Goal: Task Accomplishment & Management: Complete application form

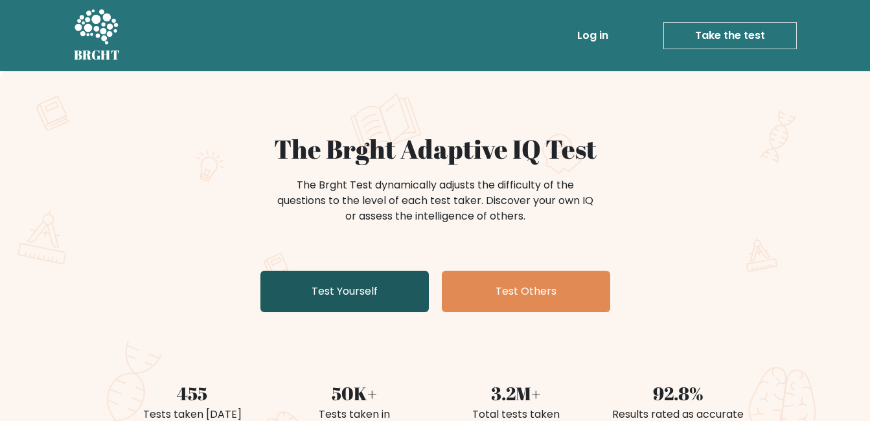
click at [375, 293] on link "Test Yourself" at bounding box center [344, 291] width 168 height 41
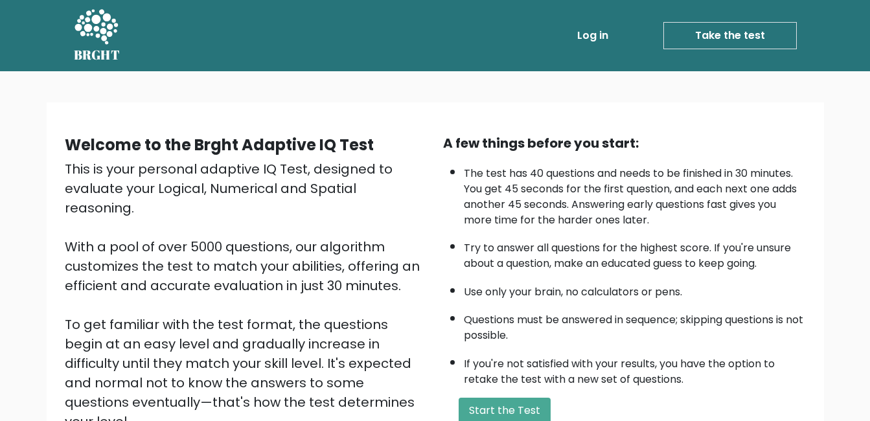
click at [390, 88] on div "Welcome to the Brght Adaptive IQ Test This is your personal adaptive IQ Test, d…" at bounding box center [435, 312] width 870 height 482
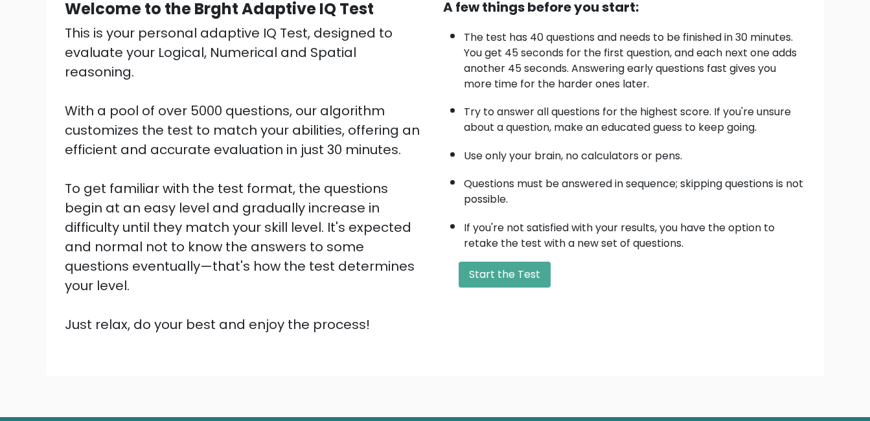
scroll to position [172, 0]
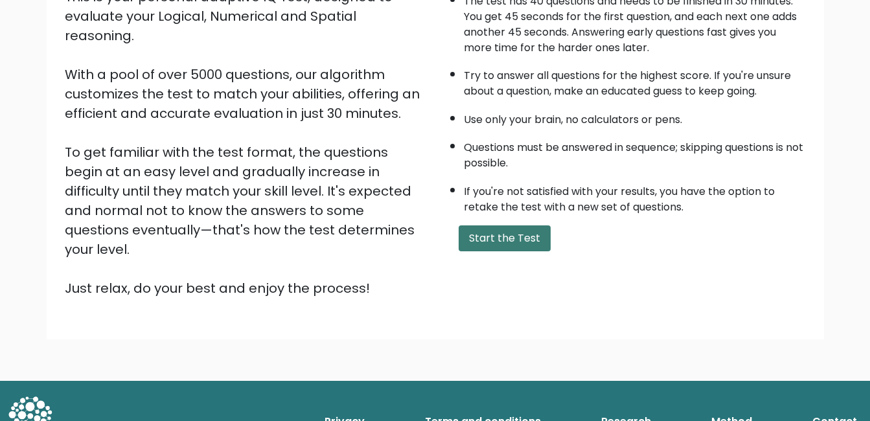
click at [522, 242] on button "Start the Test" at bounding box center [504, 238] width 92 height 26
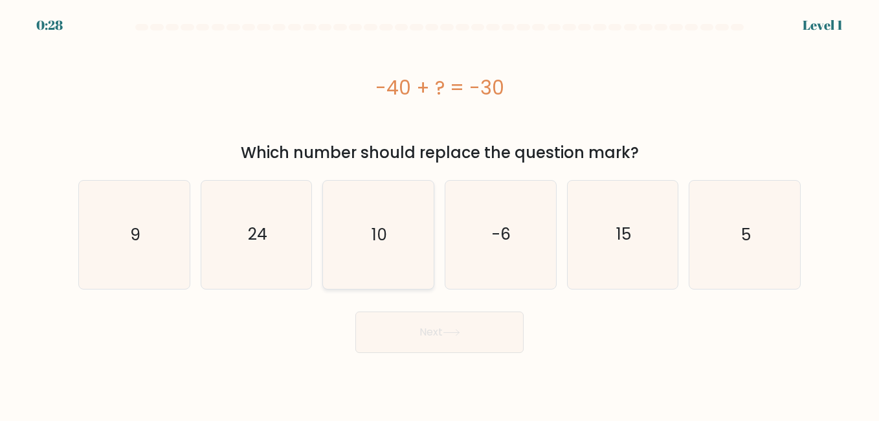
click at [390, 253] on icon "10" at bounding box center [377, 234] width 107 height 107
click at [440, 214] on input "c. 10" at bounding box center [440, 211] width 1 height 3
radio input "true"
click at [450, 337] on button "Next" at bounding box center [439, 331] width 168 height 41
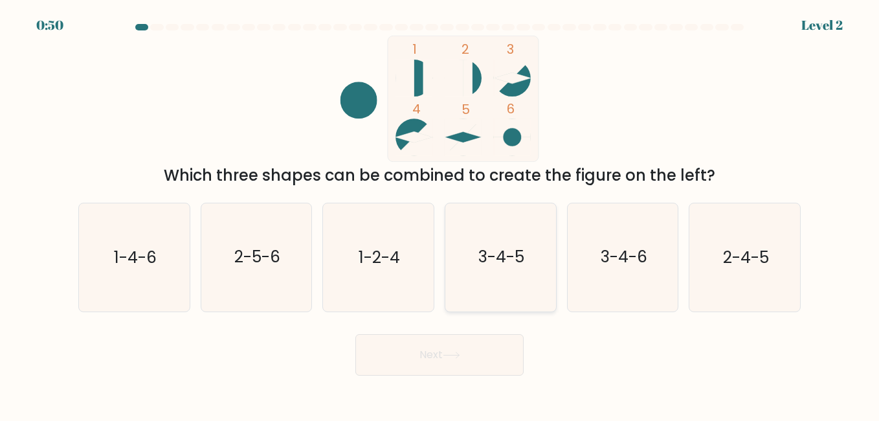
click at [475, 304] on icon "3-4-5" at bounding box center [500, 256] width 107 height 107
click at [440, 214] on input "d. 3-4-5" at bounding box center [440, 211] width 1 height 3
radio input "true"
click at [448, 356] on icon at bounding box center [451, 355] width 17 height 7
click at [417, 343] on button "Next" at bounding box center [439, 354] width 168 height 41
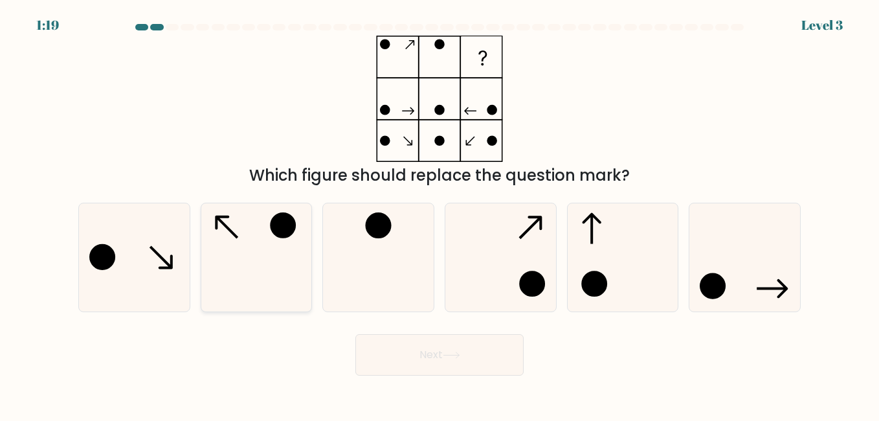
click at [236, 243] on icon at bounding box center [256, 256] width 107 height 107
click at [440, 214] on input "b." at bounding box center [440, 211] width 1 height 3
radio input "true"
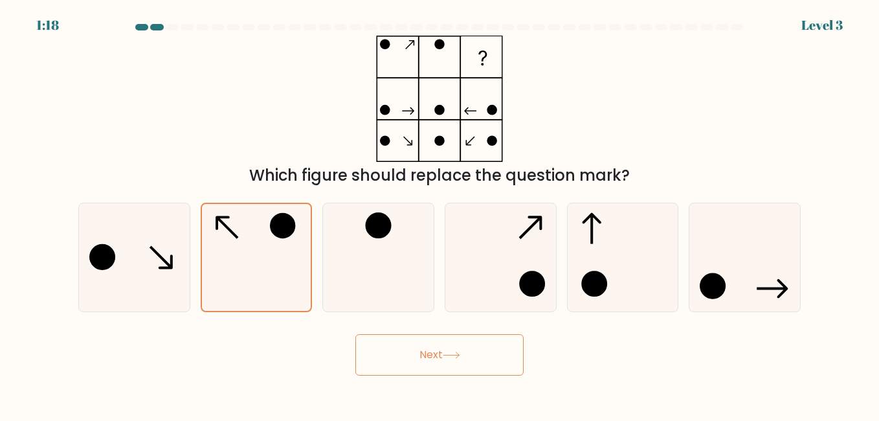
click at [396, 350] on button "Next" at bounding box center [439, 354] width 168 height 41
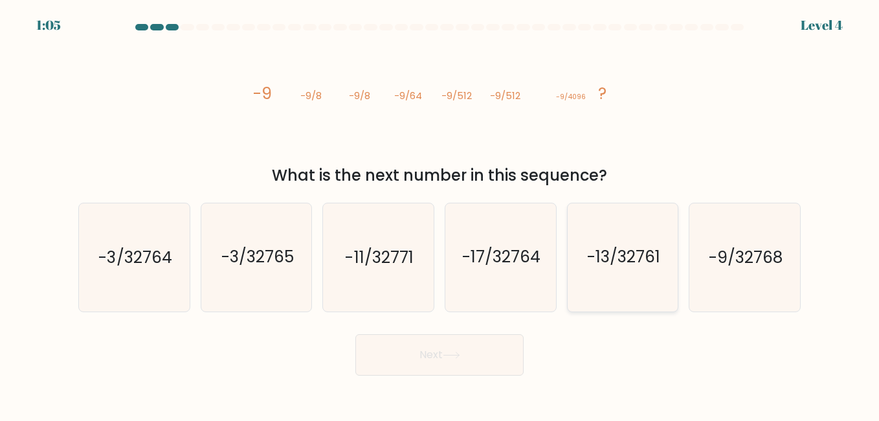
click at [583, 290] on icon "-13/32761" at bounding box center [622, 256] width 107 height 107
click at [440, 214] on input "e. -13/32761" at bounding box center [440, 211] width 1 height 3
radio input "true"
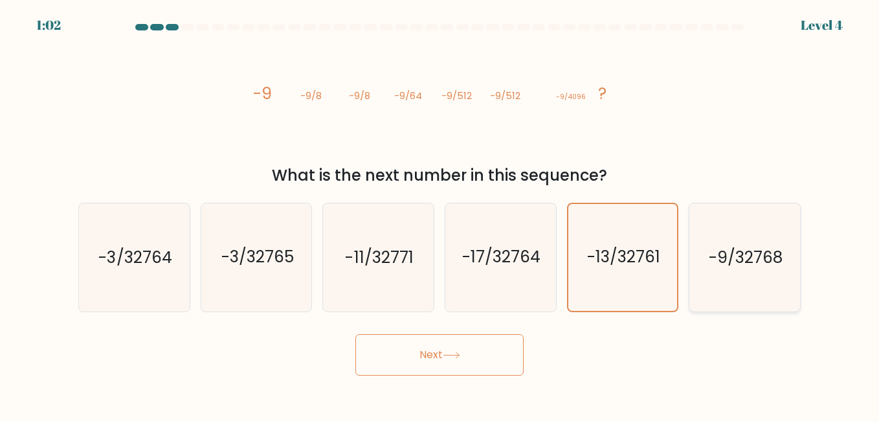
click at [742, 238] on icon "-9/32768" at bounding box center [744, 256] width 107 height 107
click at [440, 214] on input "f. -9/32768" at bounding box center [440, 211] width 1 height 3
radio input "true"
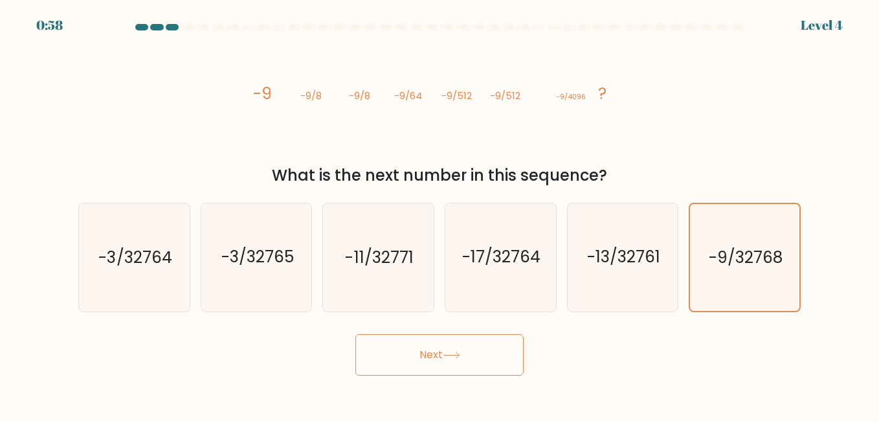
click at [495, 348] on button "Next" at bounding box center [439, 354] width 168 height 41
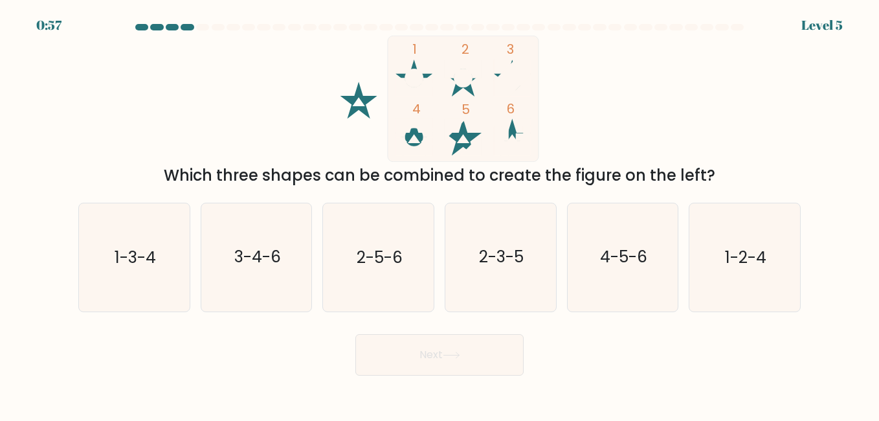
click at [495, 348] on button "Next" at bounding box center [439, 354] width 168 height 41
click at [246, 366] on div "Next" at bounding box center [440, 352] width 738 height 48
click at [716, 249] on icon "1-2-4" at bounding box center [744, 256] width 107 height 107
click at [440, 214] on input "f. 1-2-4" at bounding box center [440, 211] width 1 height 3
radio input "true"
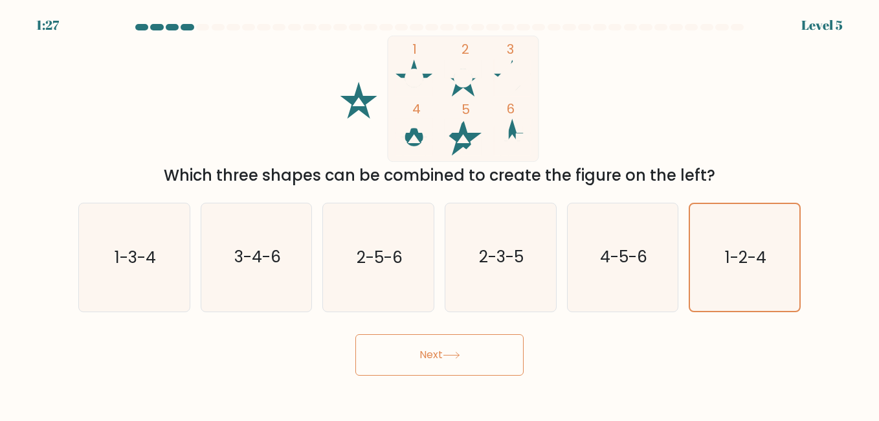
click at [460, 352] on icon at bounding box center [451, 355] width 17 height 7
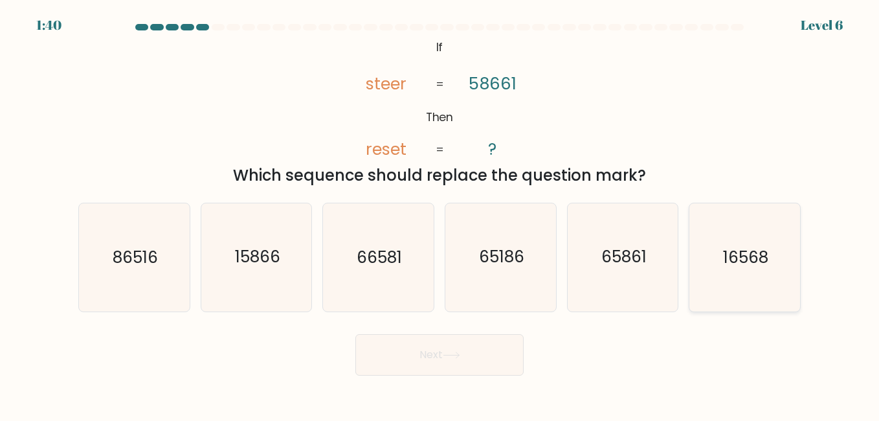
click at [717, 227] on icon "16568" at bounding box center [744, 256] width 107 height 107
click at [440, 214] on input "f. 16568" at bounding box center [440, 211] width 1 height 3
radio input "true"
click at [453, 361] on button "Next" at bounding box center [439, 354] width 168 height 41
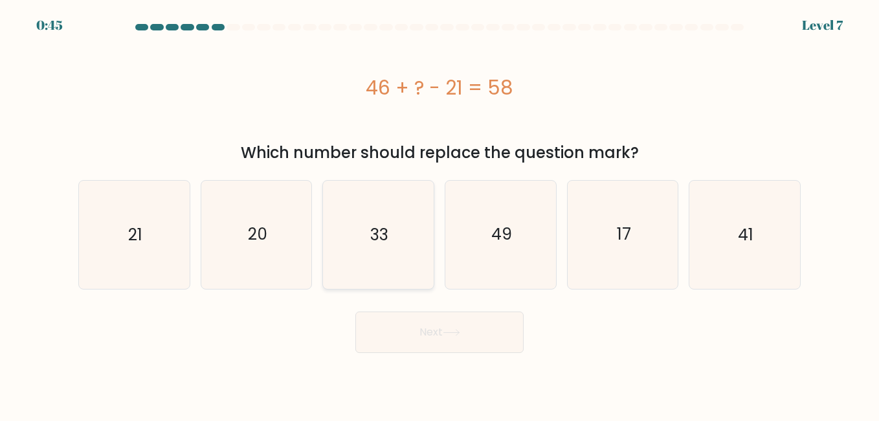
click at [353, 264] on icon "33" at bounding box center [377, 234] width 107 height 107
click at [440, 214] on input "c. 33" at bounding box center [440, 211] width 1 height 3
radio input "true"
click at [458, 338] on button "Next" at bounding box center [439, 331] width 168 height 41
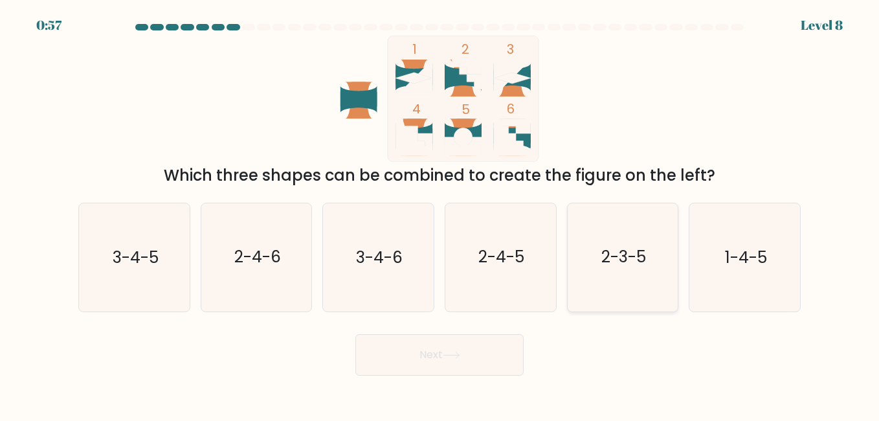
click at [607, 279] on icon "2-3-5" at bounding box center [622, 256] width 107 height 107
click at [440, 214] on input "e. 2-3-5" at bounding box center [440, 211] width 1 height 3
radio input "true"
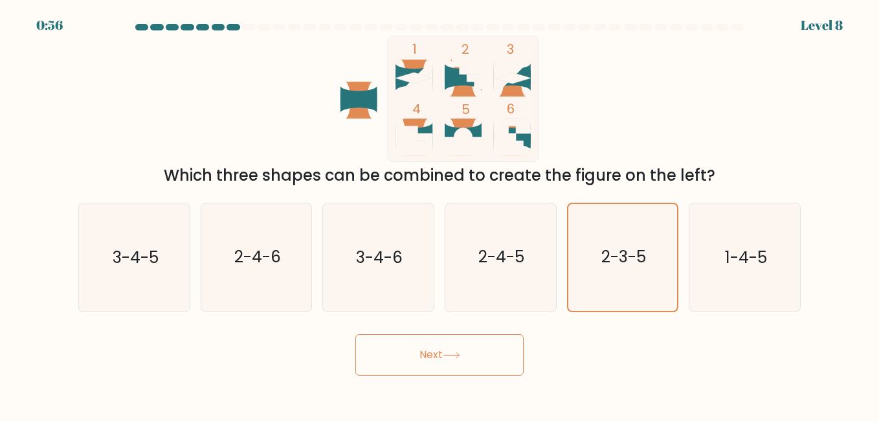
click at [464, 360] on button "Next" at bounding box center [439, 354] width 168 height 41
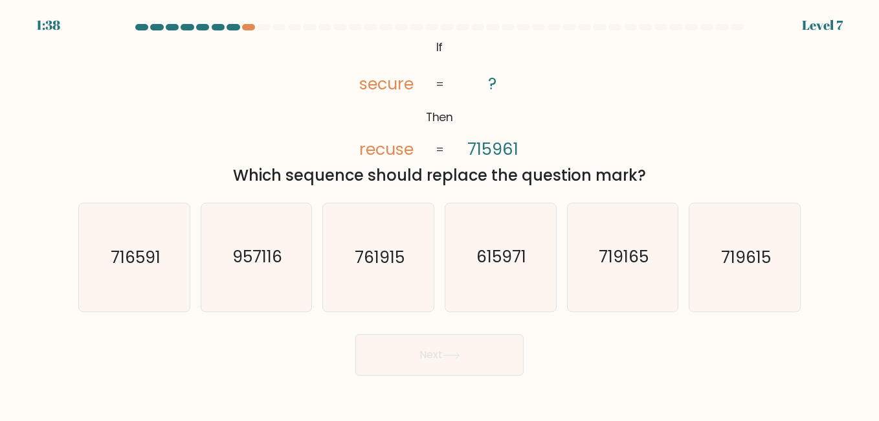
click at [464, 360] on button "Next" at bounding box center [439, 354] width 168 height 41
click at [289, 353] on div "Next" at bounding box center [440, 352] width 738 height 48
click at [469, 252] on icon "615971" at bounding box center [500, 256] width 107 height 107
click at [440, 214] on input "d. 615971" at bounding box center [440, 211] width 1 height 3
radio input "true"
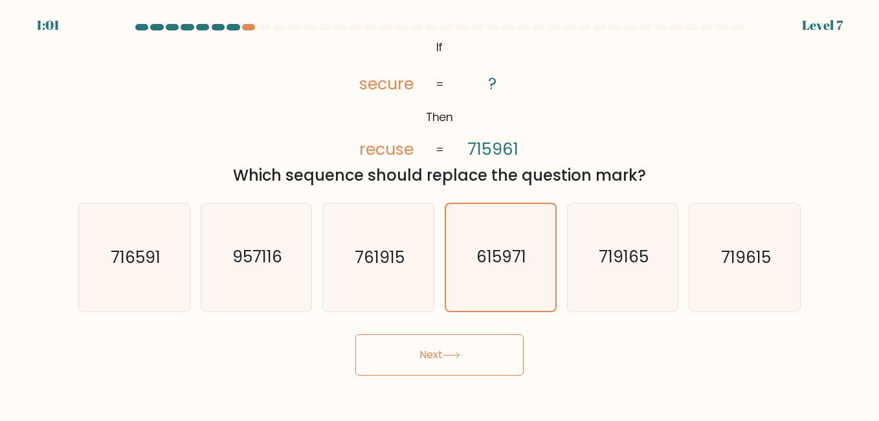
click at [396, 341] on button "Next" at bounding box center [439, 354] width 168 height 41
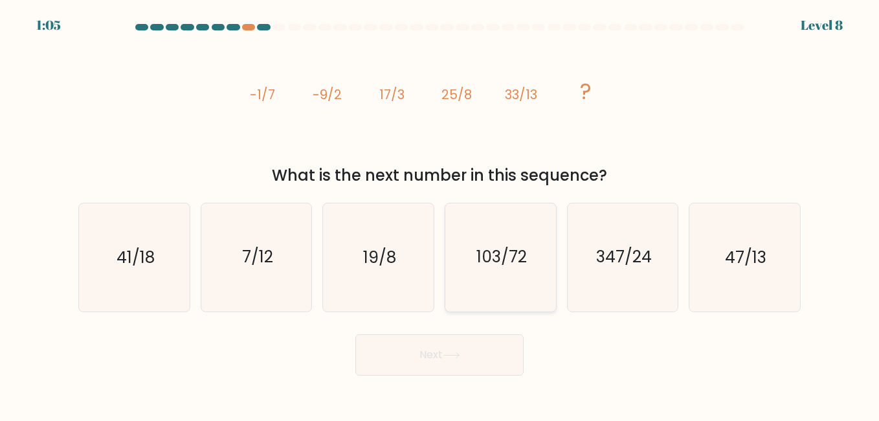
click at [499, 253] on text "103/72" at bounding box center [502, 257] width 51 height 23
click at [440, 214] on input "d. 103/72" at bounding box center [440, 211] width 1 height 3
radio input "true"
click at [338, 280] on icon "19/8" at bounding box center [377, 256] width 107 height 107
click at [440, 214] on input "c. 19/8" at bounding box center [440, 211] width 1 height 3
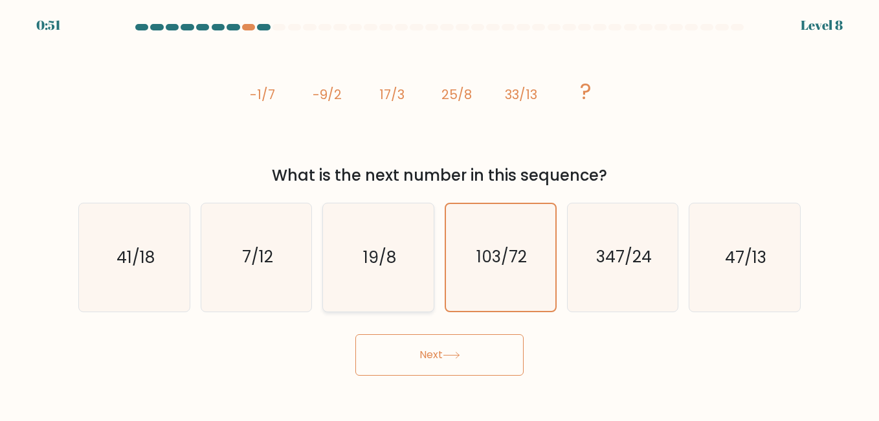
radio input "true"
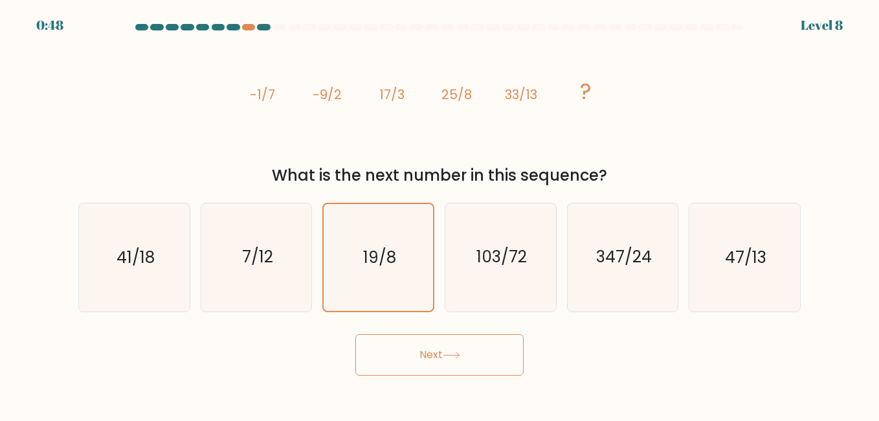
click at [448, 356] on icon at bounding box center [451, 355] width 17 height 7
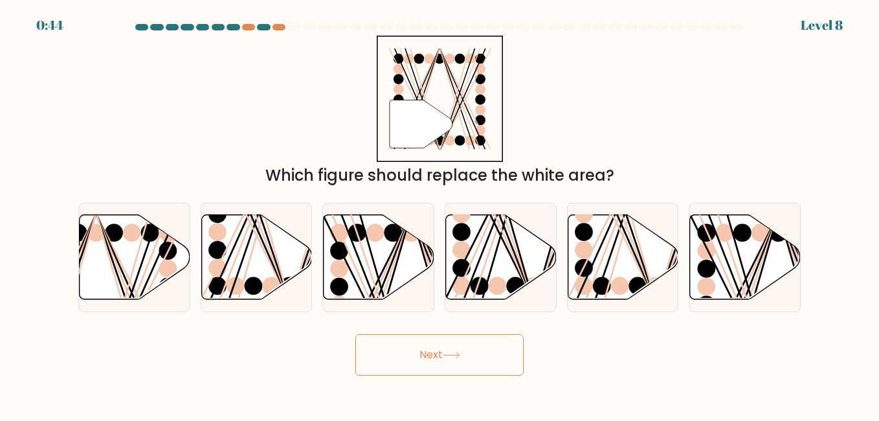
click at [439, 361] on button "Next" at bounding box center [439, 354] width 168 height 41
click at [264, 335] on div "Next" at bounding box center [440, 352] width 738 height 48
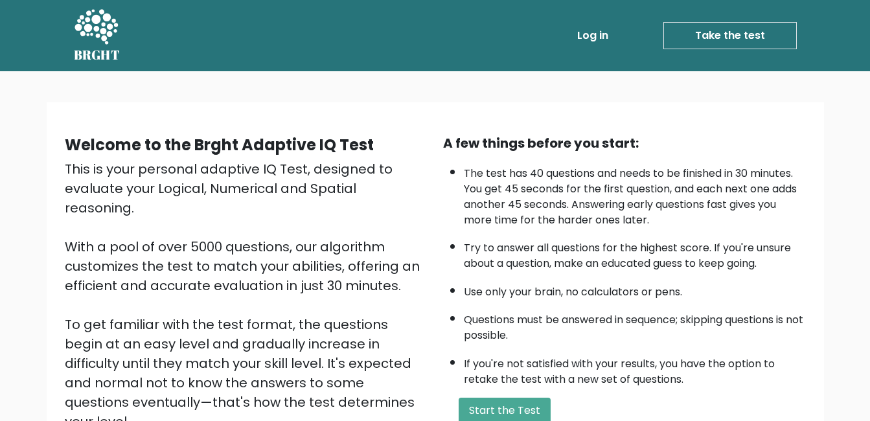
scroll to position [172, 0]
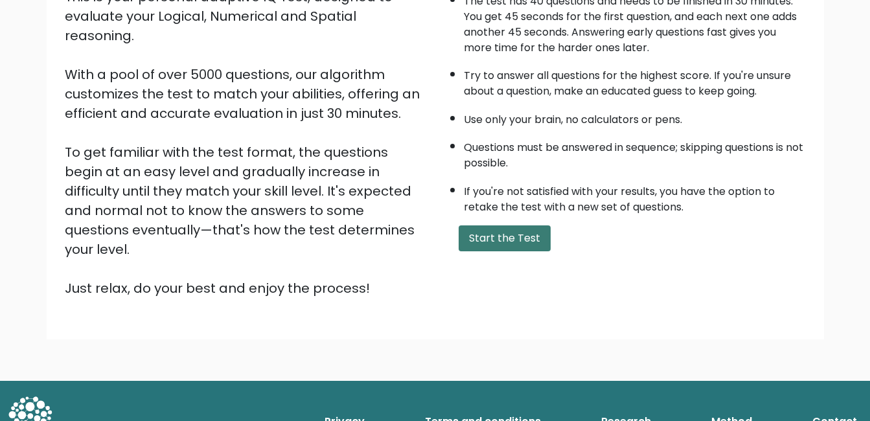
click at [479, 238] on button "Start the Test" at bounding box center [504, 238] width 92 height 26
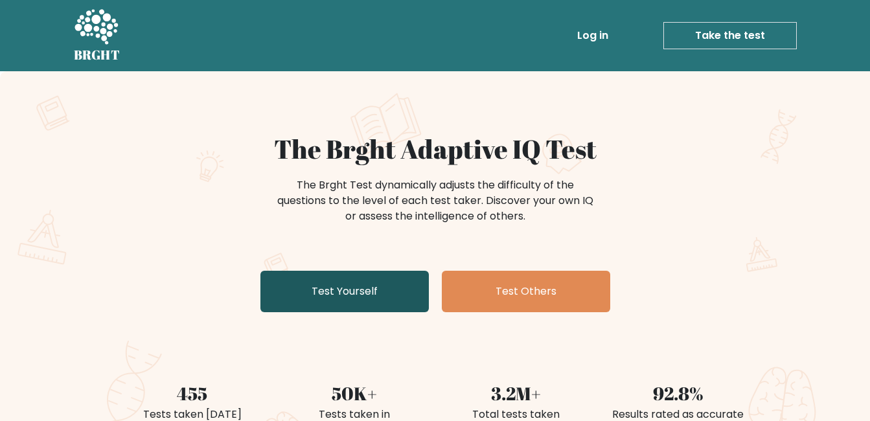
click at [301, 284] on link "Test Yourself" at bounding box center [344, 291] width 168 height 41
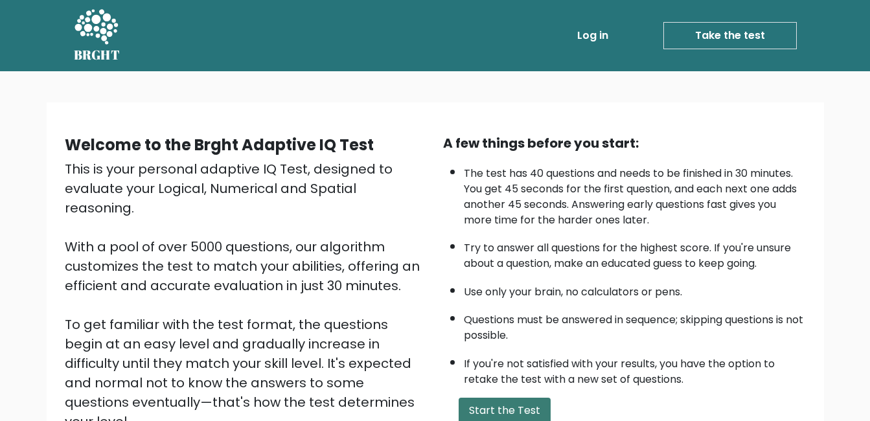
click at [526, 401] on button "Start the Test" at bounding box center [504, 411] width 92 height 26
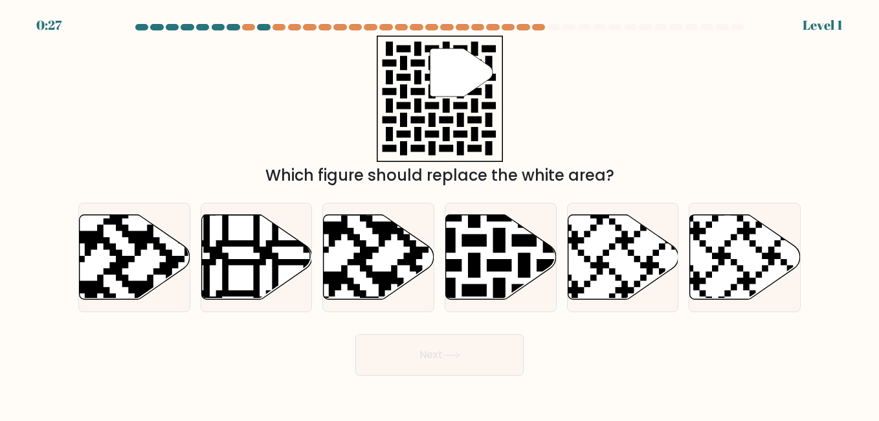
click at [47, 28] on form "a." at bounding box center [439, 200] width 879 height 352
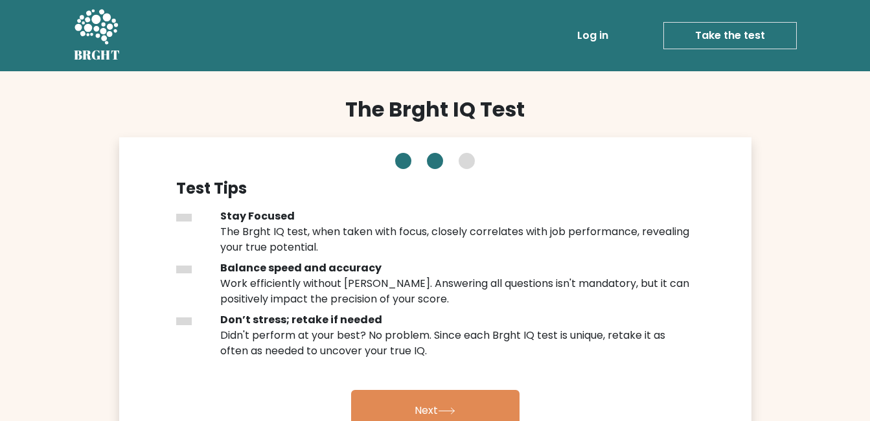
click at [819, 138] on div "The Brght IQ Test Test Tips Stay Focused The Brght IQ test, when taken with foc…" at bounding box center [435, 316] width 870 height 491
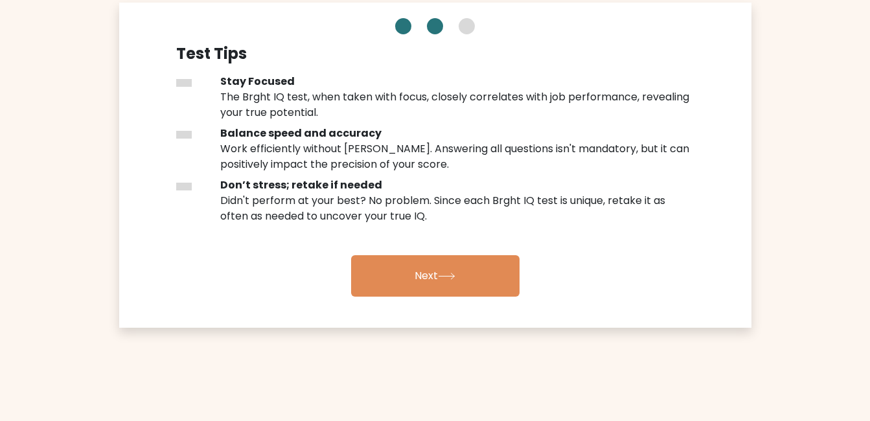
scroll to position [155, 0]
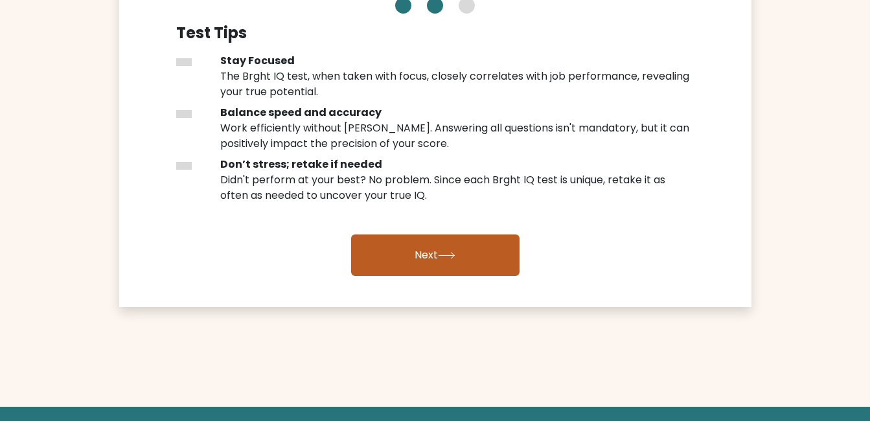
click at [508, 245] on link "Next" at bounding box center [435, 254] width 168 height 41
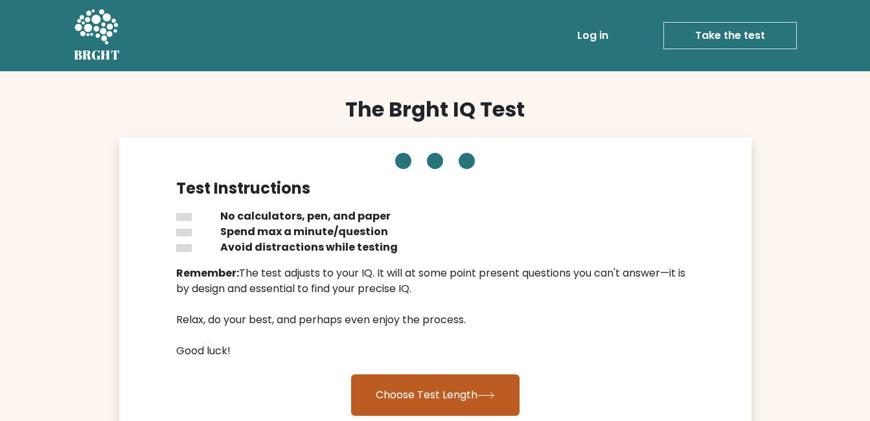
click at [444, 387] on button "Choose Test Length" at bounding box center [435, 394] width 168 height 41
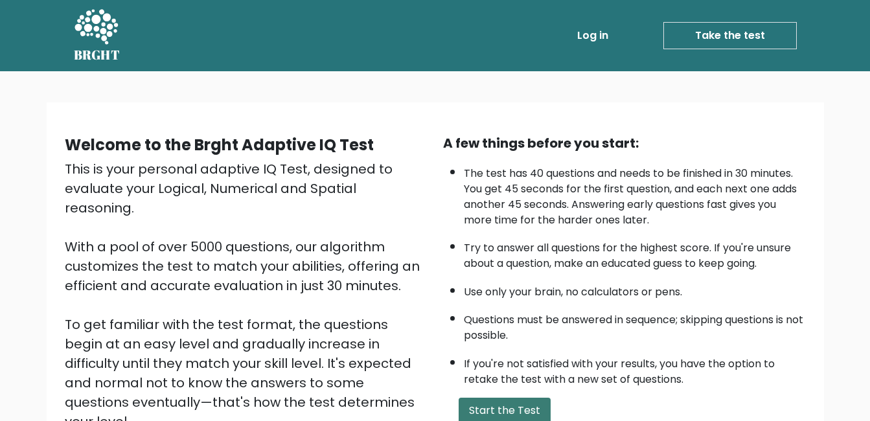
click at [519, 414] on button "Start the Test" at bounding box center [504, 411] width 92 height 26
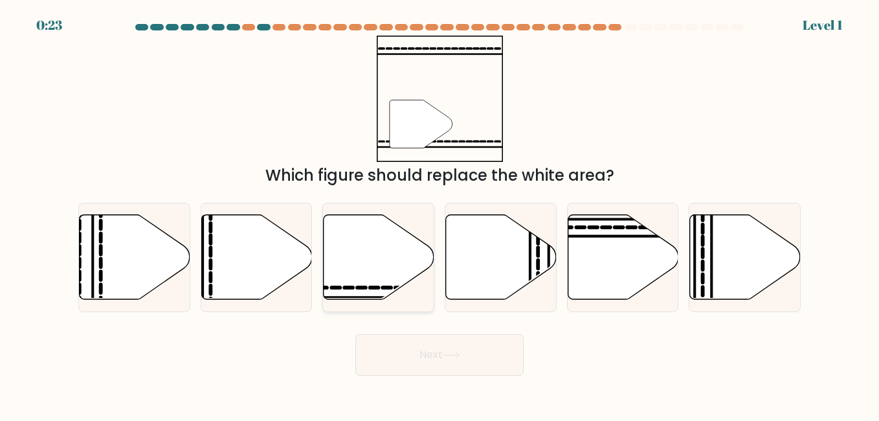
click at [385, 225] on icon at bounding box center [379, 256] width 111 height 85
click at [440, 214] on input "c." at bounding box center [440, 211] width 1 height 3
radio input "true"
click at [261, 249] on icon at bounding box center [256, 256] width 111 height 85
click at [440, 214] on input "b." at bounding box center [440, 211] width 1 height 3
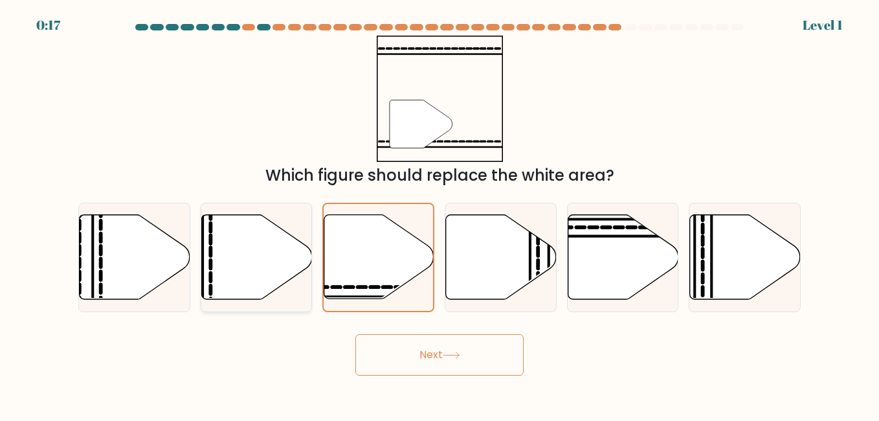
radio input "true"
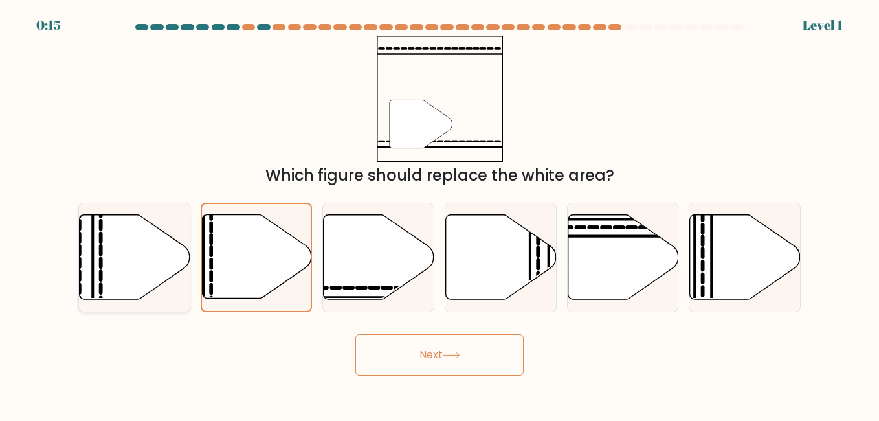
click at [168, 219] on icon at bounding box center [134, 257] width 111 height 86
click at [440, 214] on input "a." at bounding box center [440, 211] width 1 height 3
radio input "true"
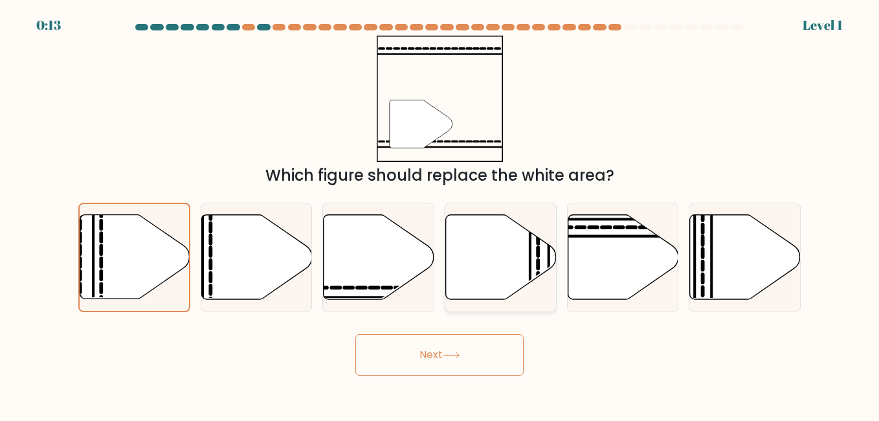
click at [516, 271] on icon at bounding box center [501, 256] width 111 height 85
click at [440, 214] on input "d." at bounding box center [440, 211] width 1 height 3
radio input "true"
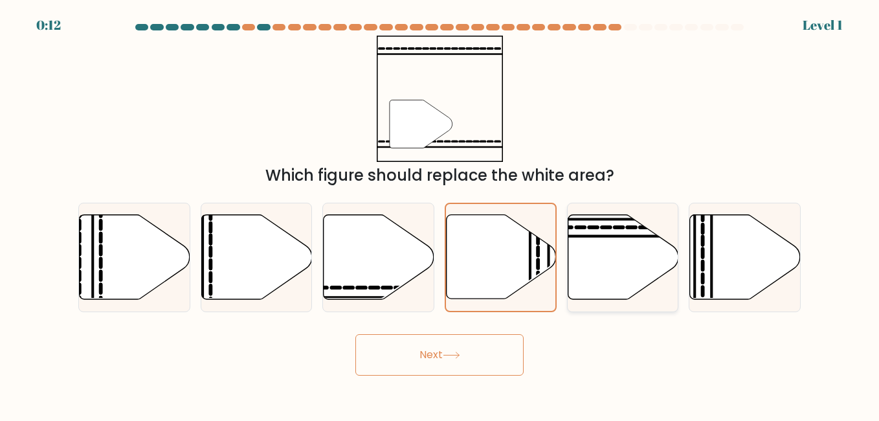
click at [640, 271] on icon at bounding box center [623, 256] width 111 height 85
click at [440, 214] on input "e." at bounding box center [440, 211] width 1 height 3
radio input "true"
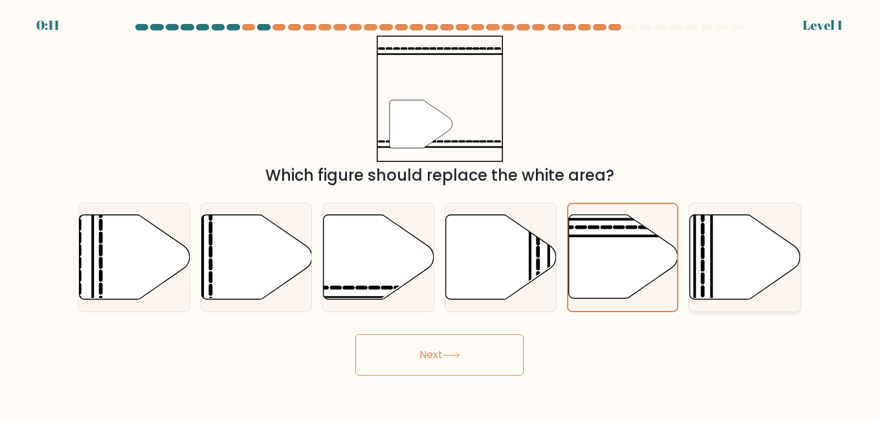
click at [752, 253] on icon at bounding box center [745, 256] width 111 height 85
click at [440, 214] on input "f." at bounding box center [440, 211] width 1 height 3
radio input "true"
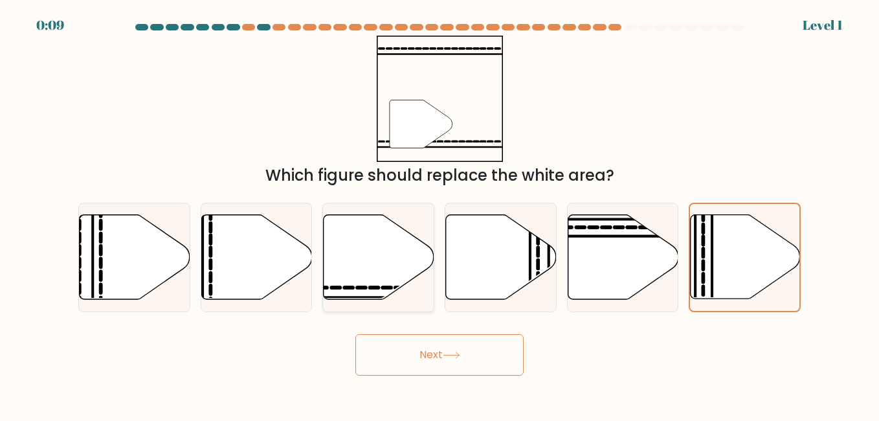
click at [376, 260] on icon at bounding box center [379, 256] width 111 height 85
click at [440, 214] on input "c." at bounding box center [440, 211] width 1 height 3
radio input "true"
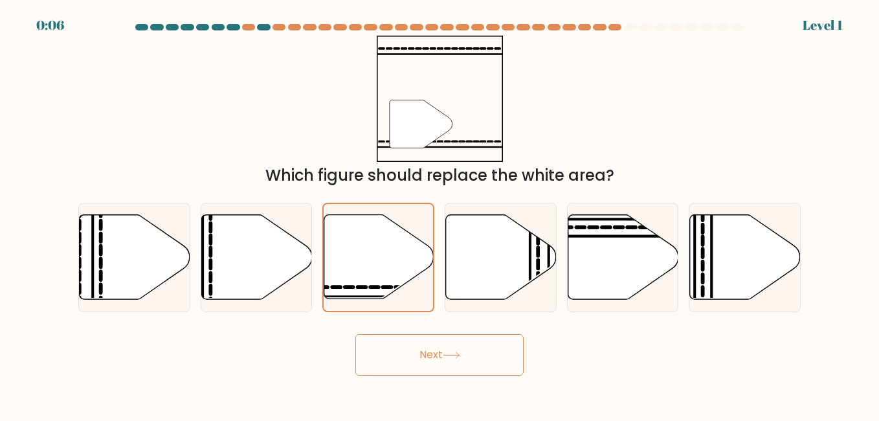
click at [371, 364] on button "Next" at bounding box center [439, 354] width 168 height 41
click at [432, 346] on button "Next" at bounding box center [439, 354] width 168 height 41
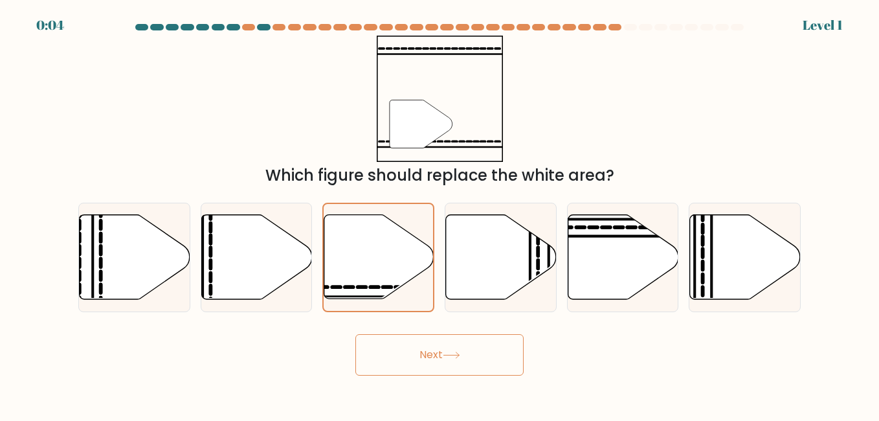
click at [432, 346] on button "Next" at bounding box center [439, 354] width 168 height 41
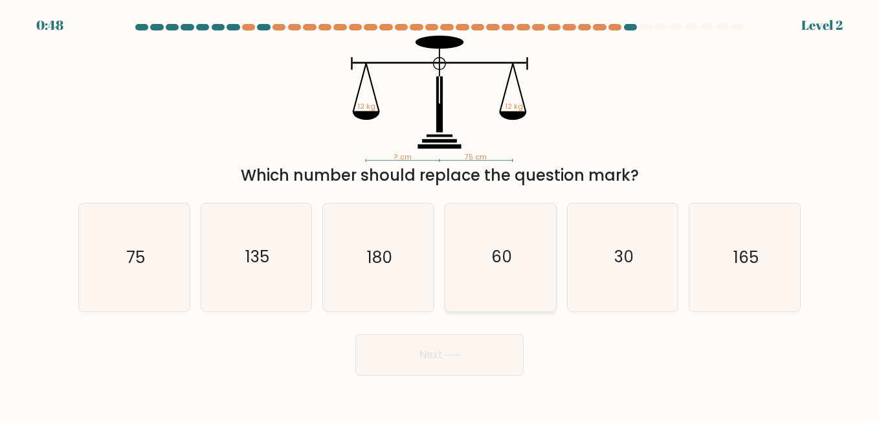
click at [517, 231] on icon "60" at bounding box center [500, 256] width 107 height 107
click at [440, 214] on input "d. 60" at bounding box center [440, 211] width 1 height 3
radio input "true"
click at [428, 344] on button "Next" at bounding box center [439, 354] width 168 height 41
click at [412, 361] on button "Next" at bounding box center [439, 354] width 168 height 41
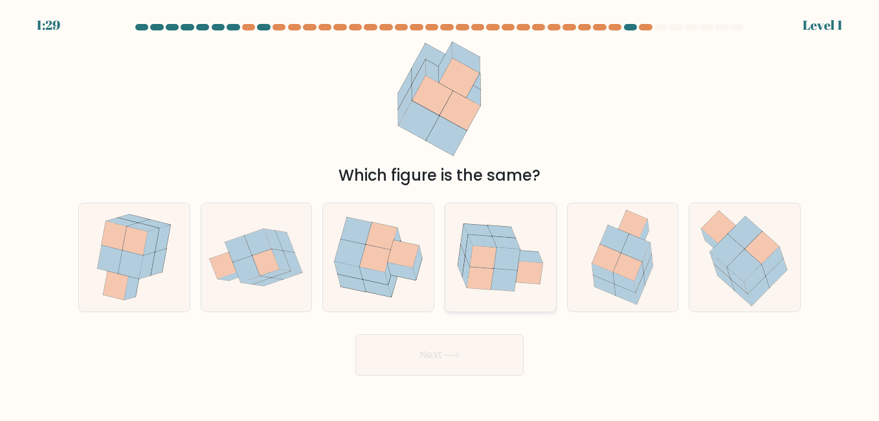
click at [534, 271] on icon at bounding box center [530, 272] width 27 height 23
click at [440, 214] on input "d." at bounding box center [440, 211] width 1 height 3
radio input "true"
click at [417, 385] on body "1:29 Level 1" at bounding box center [439, 210] width 879 height 421
click at [419, 368] on button "Next" at bounding box center [439, 354] width 168 height 41
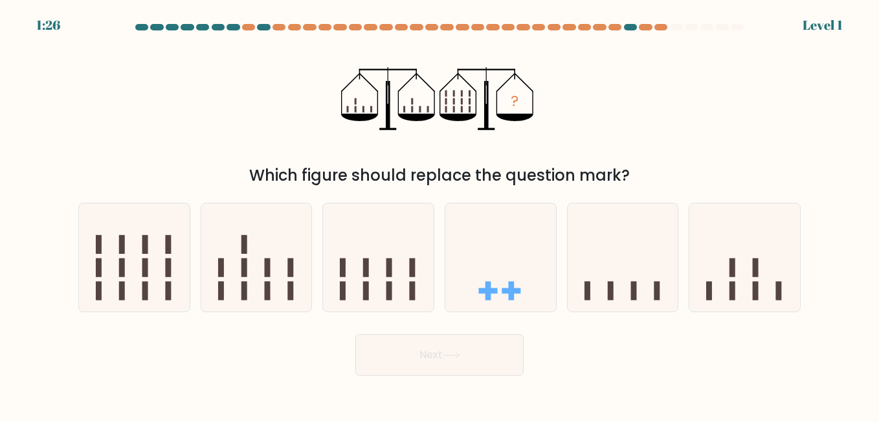
click at [423, 355] on button "Next" at bounding box center [439, 354] width 168 height 41
click at [491, 256] on icon at bounding box center [501, 257] width 111 height 91
click at [440, 214] on input "d." at bounding box center [440, 211] width 1 height 3
radio input "true"
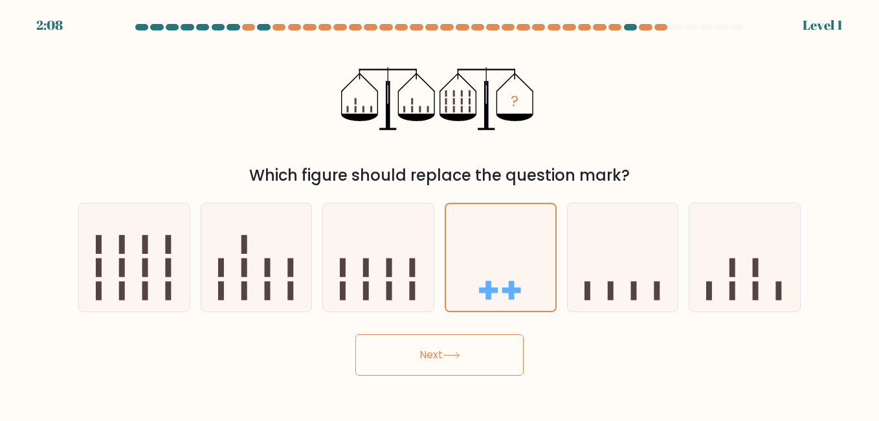
click at [424, 367] on button "Next" at bounding box center [439, 354] width 168 height 41
click at [394, 338] on button "Next" at bounding box center [439, 354] width 168 height 41
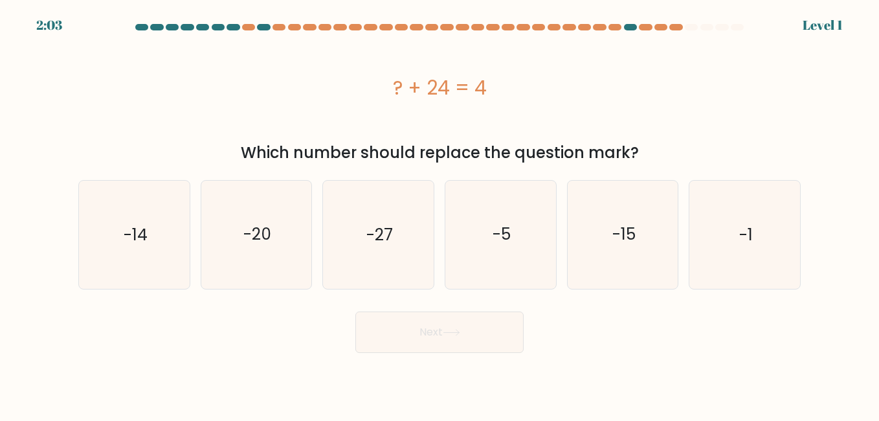
click at [457, 355] on body "2:03 Level 1 a." at bounding box center [439, 210] width 879 height 421
click at [583, 217] on icon "-15" at bounding box center [622, 234] width 107 height 107
click at [440, 214] on input "e. -15" at bounding box center [440, 211] width 1 height 3
radio input "true"
click at [451, 325] on button "Next" at bounding box center [439, 331] width 168 height 41
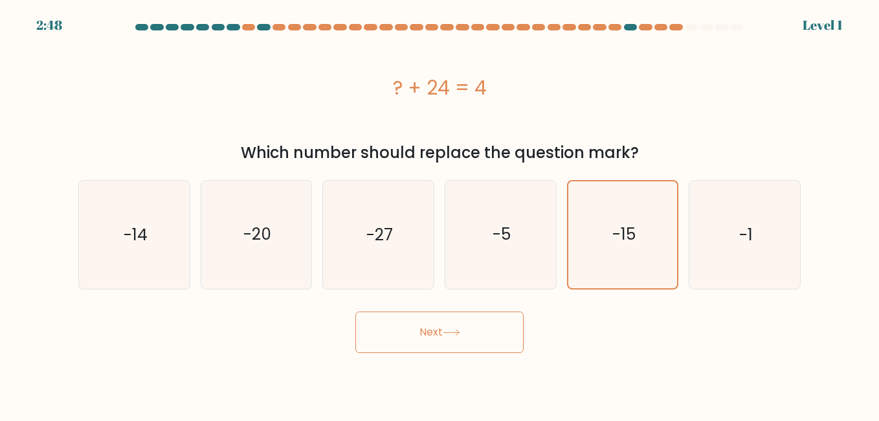
click at [451, 325] on button "Next" at bounding box center [439, 331] width 168 height 41
click at [398, 332] on button "Next" at bounding box center [439, 331] width 168 height 41
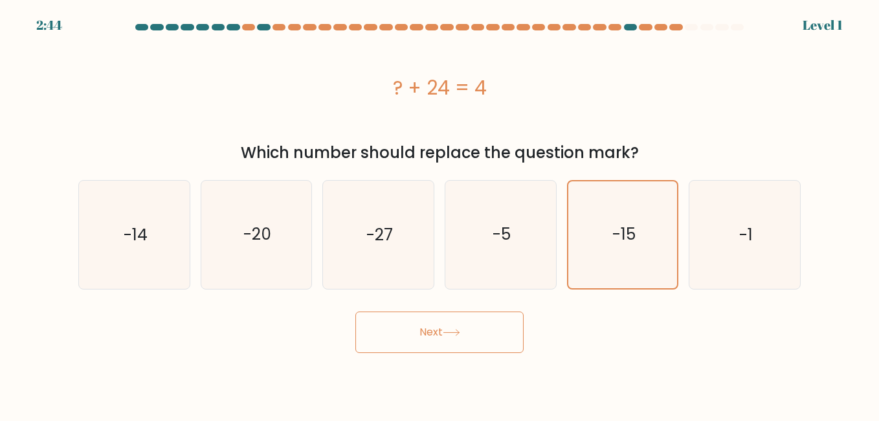
click at [398, 332] on button "Next" at bounding box center [439, 331] width 168 height 41
click at [427, 330] on button "Next" at bounding box center [439, 331] width 168 height 41
click at [293, 244] on icon "-20" at bounding box center [256, 234] width 107 height 107
click at [440, 214] on input "b. -20" at bounding box center [440, 211] width 1 height 3
radio input "true"
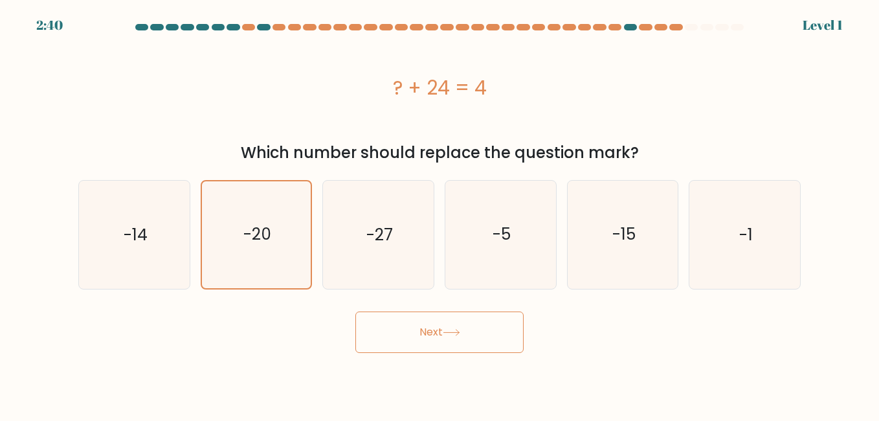
click at [397, 319] on button "Next" at bounding box center [439, 331] width 168 height 41
click at [435, 336] on button "Next" at bounding box center [439, 331] width 168 height 41
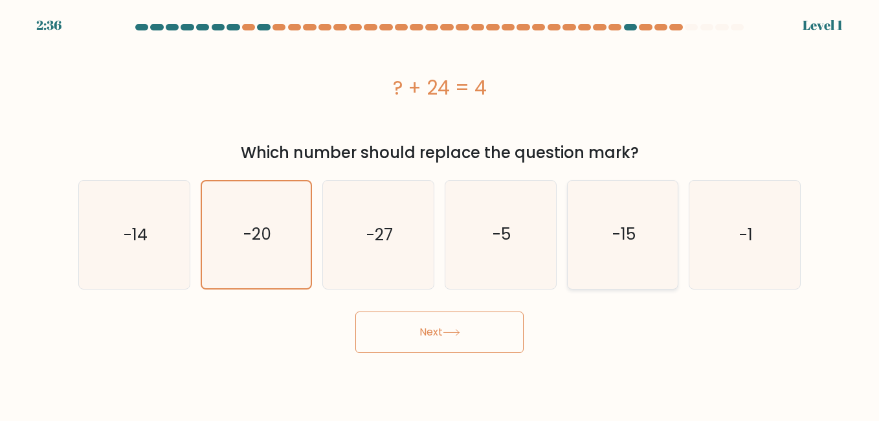
click at [583, 229] on icon "-15" at bounding box center [622, 234] width 107 height 107
click at [440, 214] on input "e. -15" at bounding box center [440, 211] width 1 height 3
radio input "true"
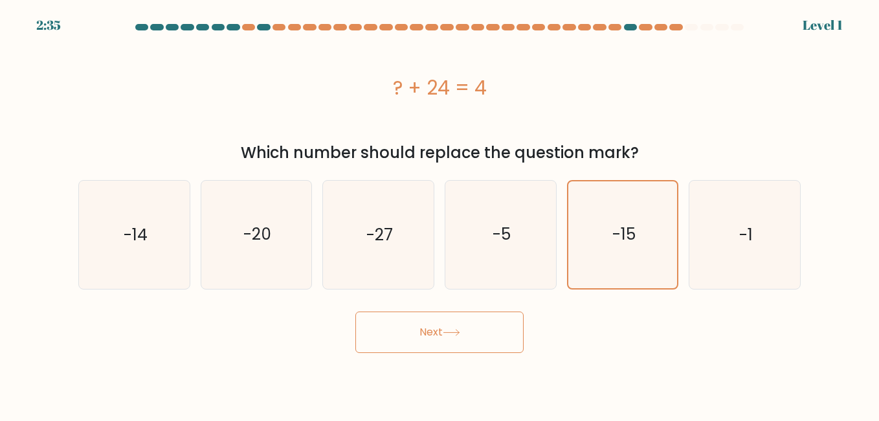
click at [458, 315] on button "Next" at bounding box center [439, 331] width 168 height 41
click at [369, 361] on body "2:34 Level 1 a." at bounding box center [439, 210] width 879 height 421
click at [383, 339] on button "Next" at bounding box center [439, 331] width 168 height 41
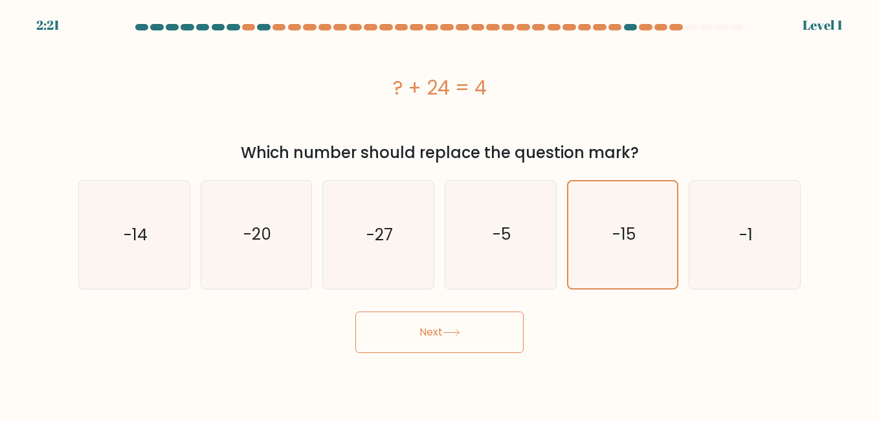
click at [384, 339] on button "Next" at bounding box center [439, 331] width 168 height 41
click at [446, 336] on button "Next" at bounding box center [439, 331] width 168 height 41
click at [447, 332] on button "Next" at bounding box center [439, 331] width 168 height 41
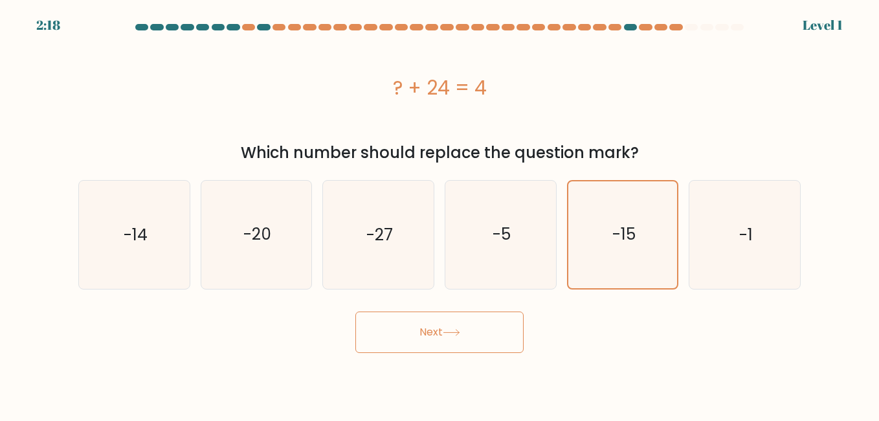
click at [441, 321] on button "Next" at bounding box center [439, 331] width 168 height 41
click at [441, 322] on button "Next" at bounding box center [439, 331] width 168 height 41
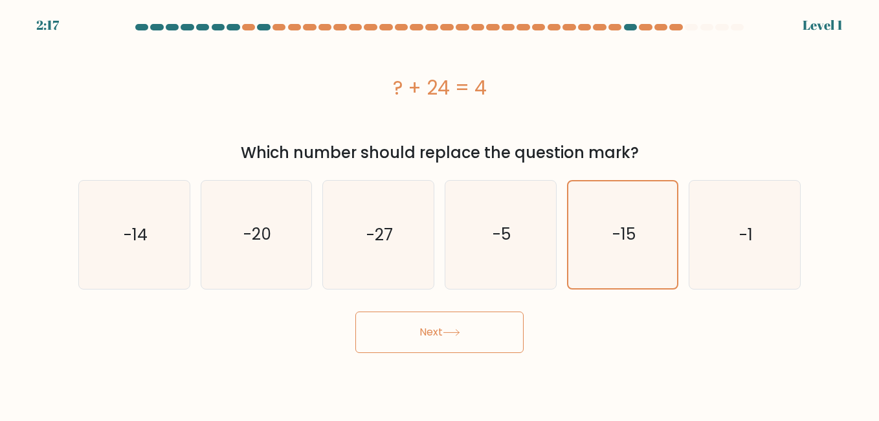
click at [441, 322] on button "Next" at bounding box center [439, 331] width 168 height 41
click at [282, 245] on icon "-20" at bounding box center [256, 234] width 107 height 107
click at [440, 214] on input "b. -20" at bounding box center [440, 211] width 1 height 3
radio input "true"
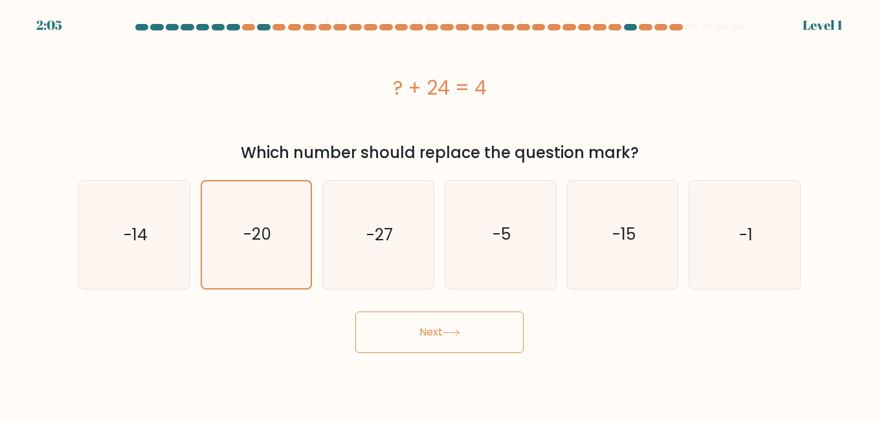
click at [416, 332] on button "Next" at bounding box center [439, 331] width 168 height 41
click at [417, 333] on button "Next" at bounding box center [439, 331] width 168 height 41
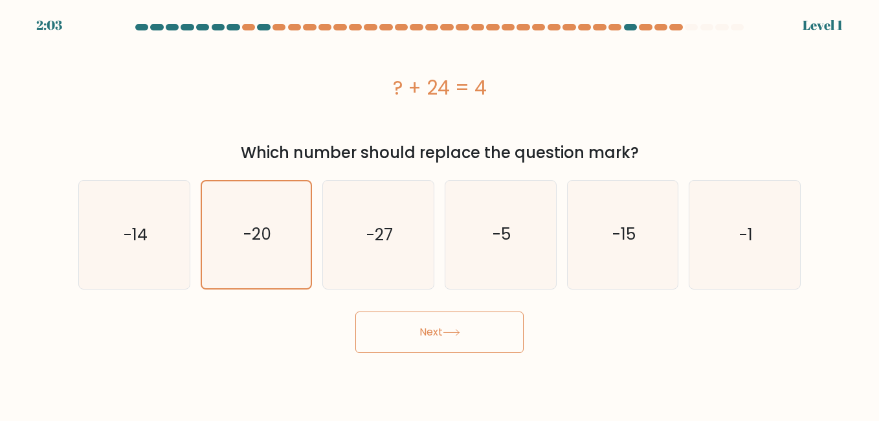
click at [417, 333] on button "Next" at bounding box center [439, 331] width 168 height 41
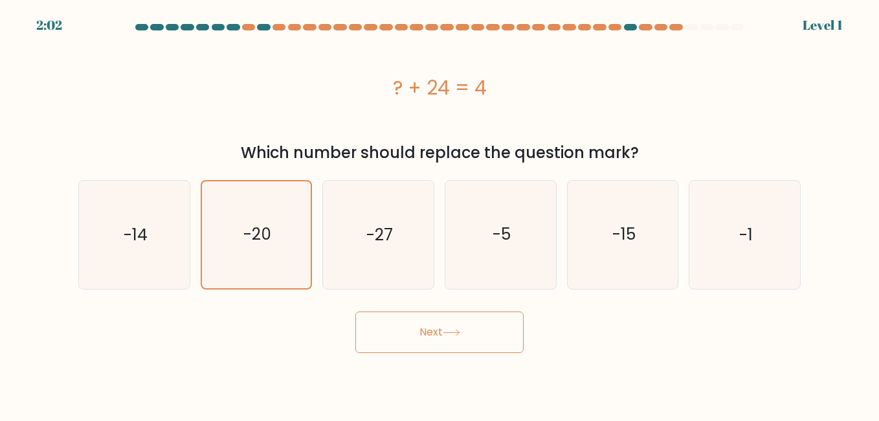
click at [417, 333] on button "Next" at bounding box center [439, 331] width 168 height 41
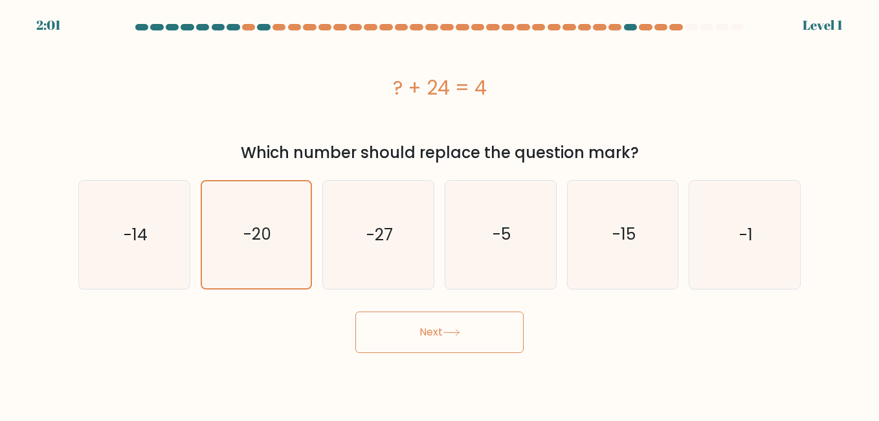
click at [417, 333] on button "Next" at bounding box center [439, 331] width 168 height 41
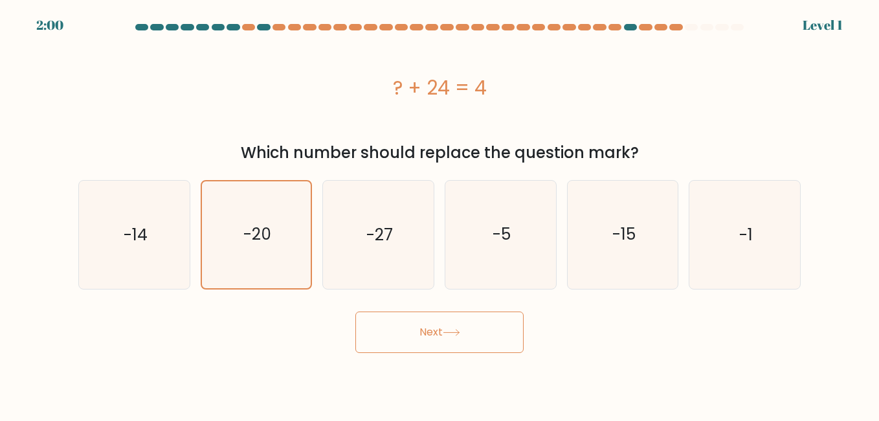
click at [417, 333] on button "Next" at bounding box center [439, 331] width 168 height 41
click at [417, 332] on button "Next" at bounding box center [439, 331] width 168 height 41
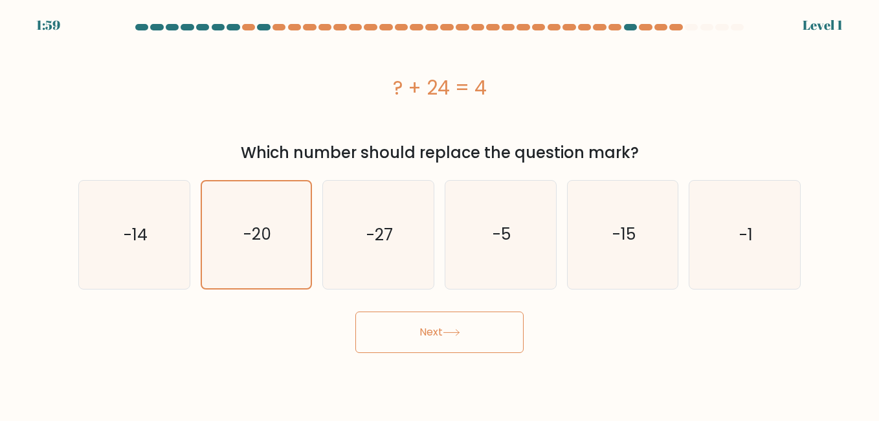
click at [417, 332] on button "Next" at bounding box center [439, 331] width 168 height 41
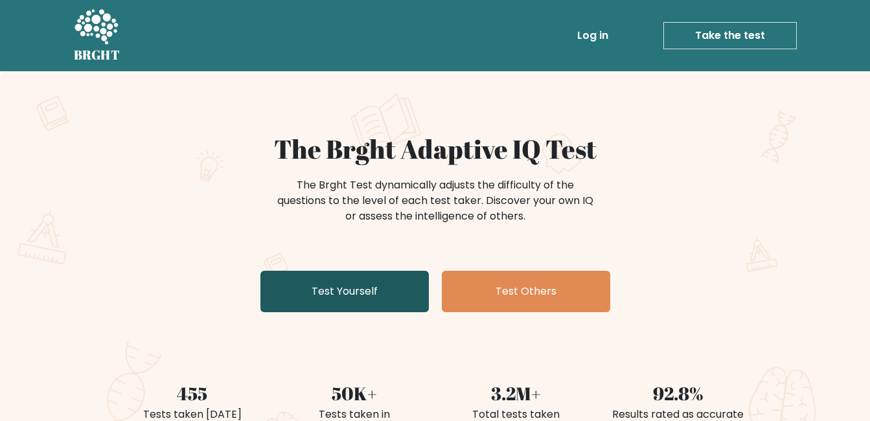
click at [337, 283] on link "Test Yourself" at bounding box center [344, 291] width 168 height 41
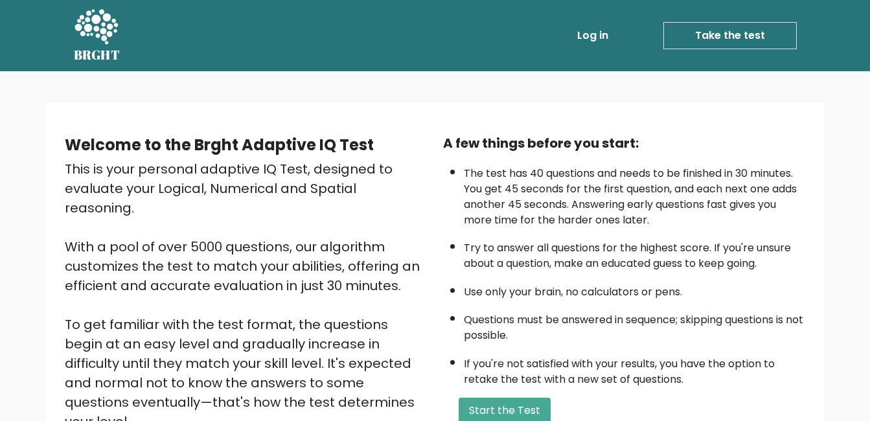
click at [417, 289] on div "This is your personal adaptive IQ Test, designed to evaluate your Logical, Nume…" at bounding box center [246, 314] width 363 height 311
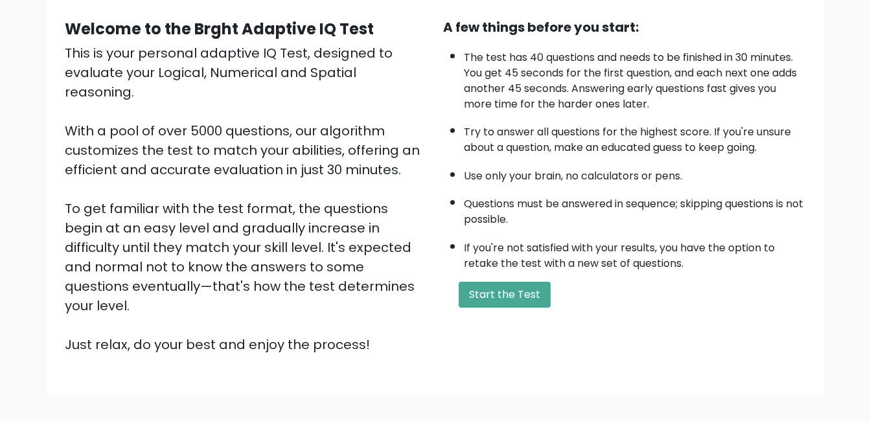
scroll to position [155, 0]
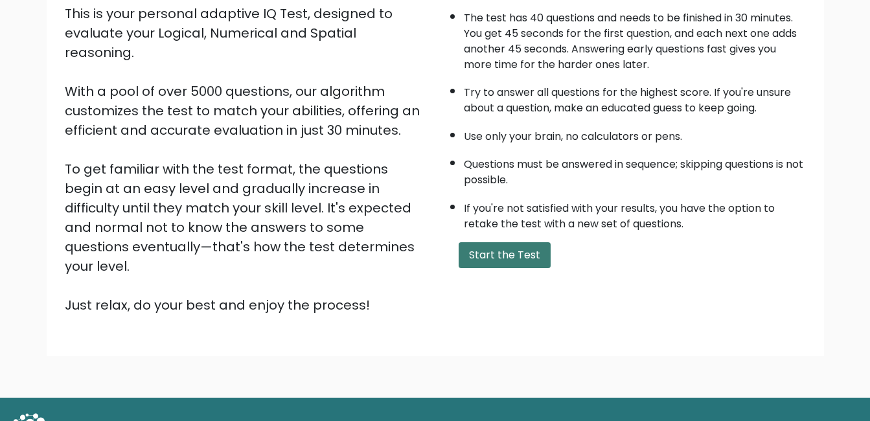
click at [503, 253] on button "Start the Test" at bounding box center [504, 255] width 92 height 26
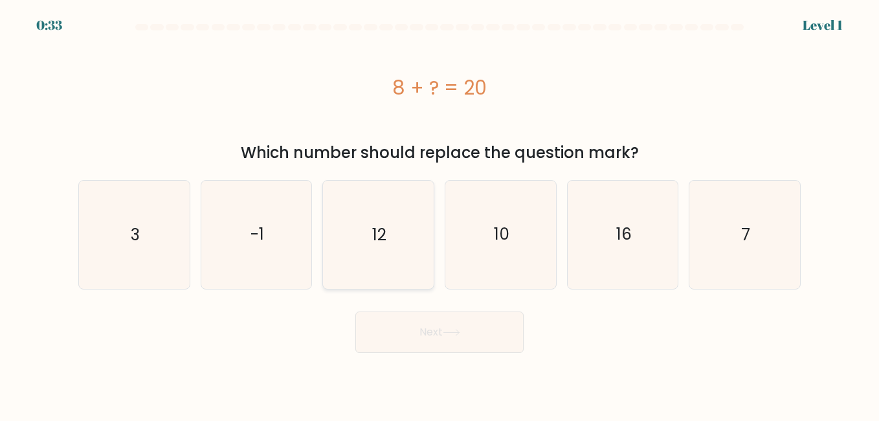
click at [399, 240] on icon "12" at bounding box center [377, 234] width 107 height 107
click at [440, 214] on input "c. 12" at bounding box center [440, 211] width 1 height 3
radio input "true"
click at [416, 319] on button "Next" at bounding box center [439, 331] width 168 height 41
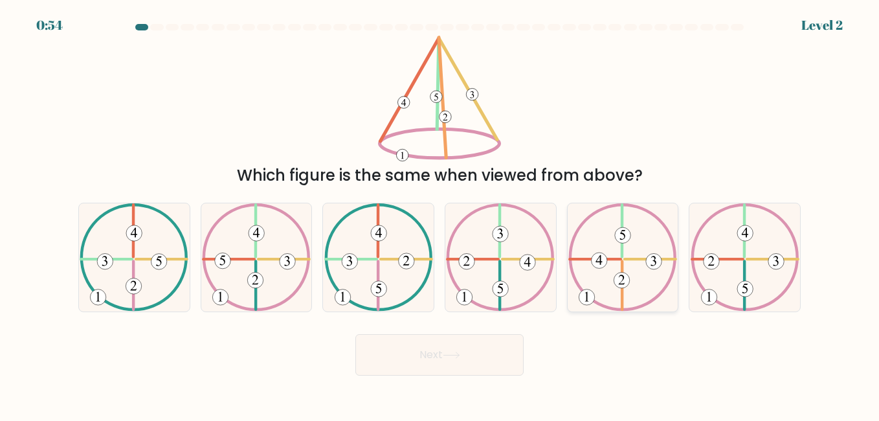
click at [646, 289] on icon at bounding box center [623, 256] width 109 height 107
click at [440, 214] on input "e." at bounding box center [440, 211] width 1 height 3
radio input "true"
click at [460, 358] on icon at bounding box center [451, 355] width 17 height 7
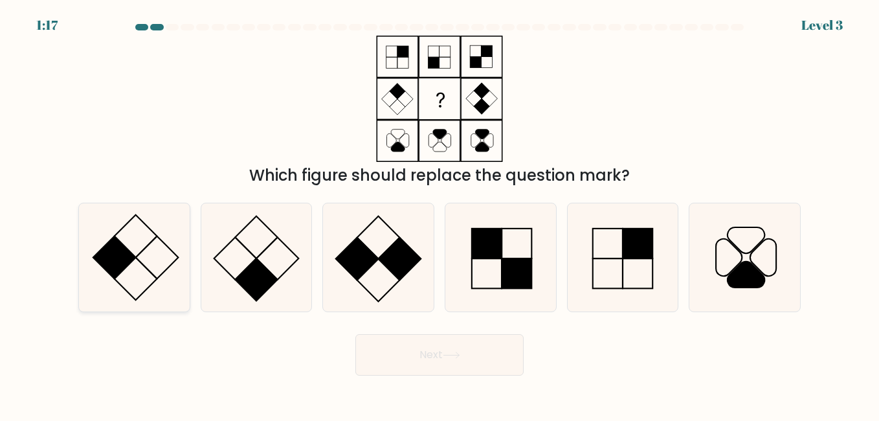
click at [148, 244] on icon at bounding box center [133, 256] width 107 height 107
click at [440, 214] on input "a." at bounding box center [440, 211] width 1 height 3
radio input "true"
click at [425, 359] on button "Next" at bounding box center [439, 354] width 168 height 41
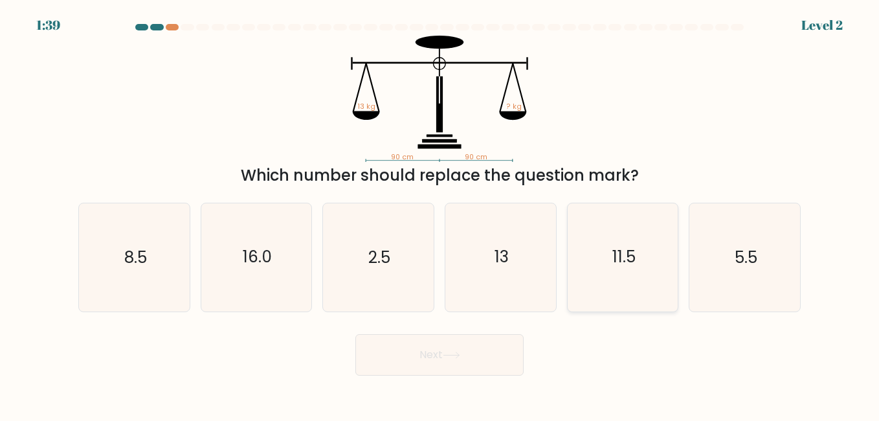
click at [622, 295] on icon "11.5" at bounding box center [622, 256] width 107 height 107
click at [440, 214] on input "e. 11.5" at bounding box center [440, 211] width 1 height 3
radio input "true"
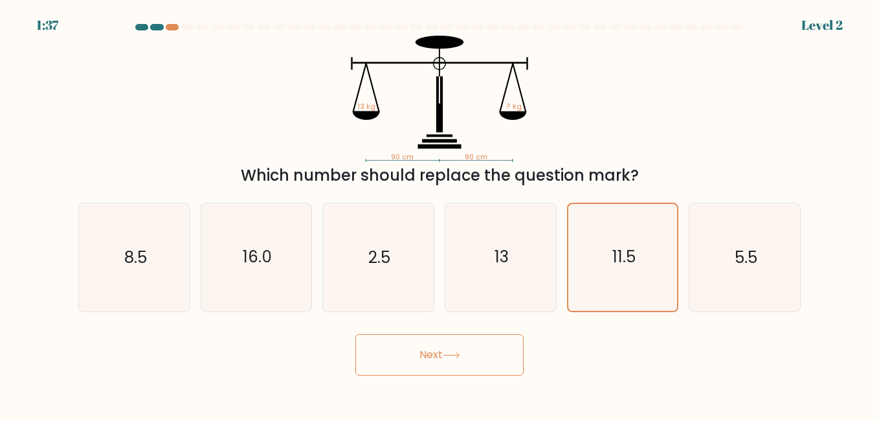
click at [470, 352] on button "Next" at bounding box center [439, 354] width 168 height 41
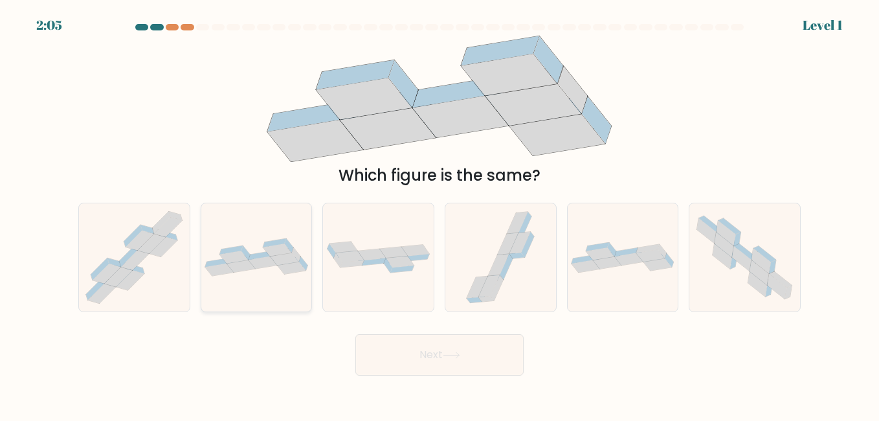
click at [256, 252] on icon at bounding box center [256, 257] width 111 height 38
click at [440, 214] on input "b." at bounding box center [440, 211] width 1 height 3
radio input "true"
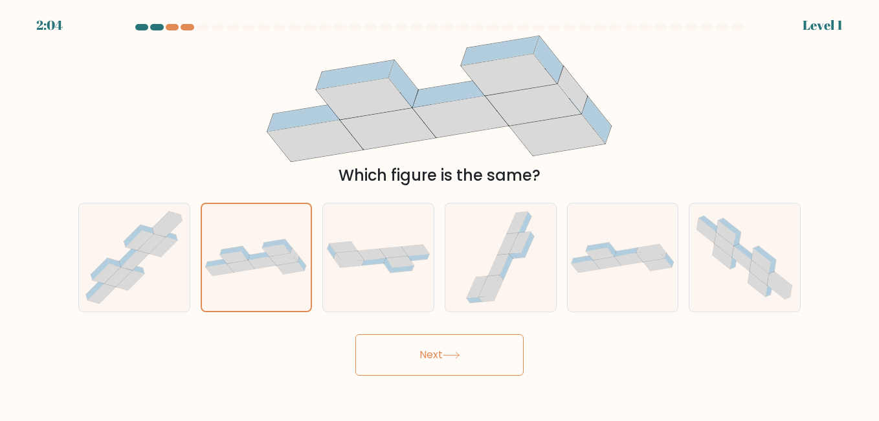
click at [408, 355] on button "Next" at bounding box center [439, 354] width 168 height 41
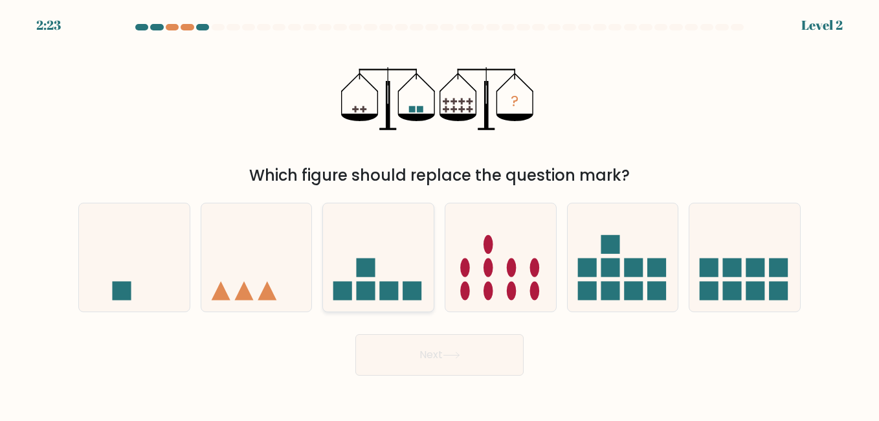
click at [398, 251] on icon at bounding box center [378, 257] width 111 height 91
click at [440, 214] on input "c." at bounding box center [440, 211] width 1 height 3
radio input "true"
click at [453, 359] on button "Next" at bounding box center [439, 354] width 168 height 41
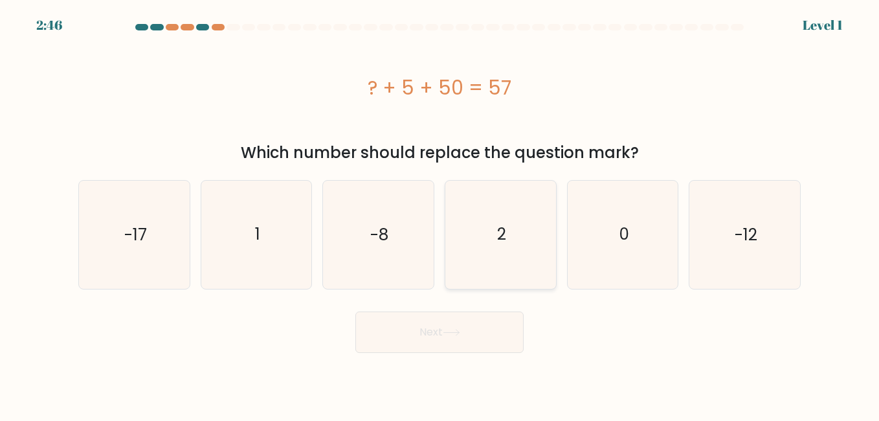
click at [512, 225] on icon "2" at bounding box center [500, 234] width 107 height 107
click at [440, 214] on input "d. 2" at bounding box center [440, 211] width 1 height 3
radio input "true"
click at [420, 328] on button "Next" at bounding box center [439, 331] width 168 height 41
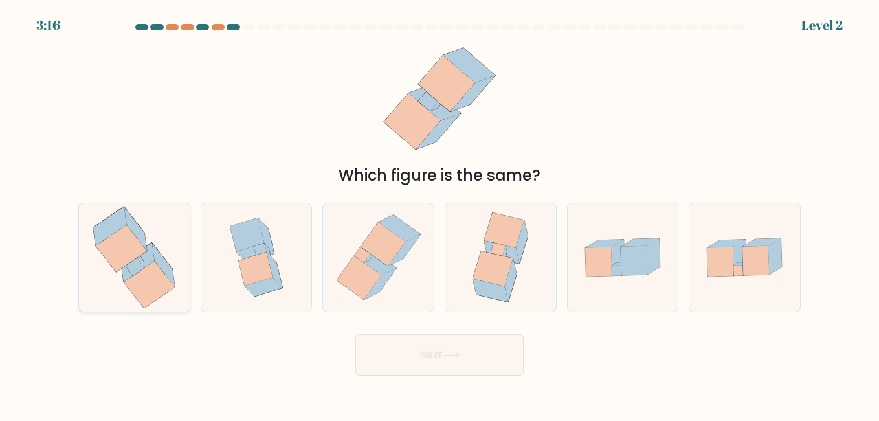
click at [126, 243] on icon at bounding box center [121, 248] width 51 height 47
click at [440, 214] on input "a." at bounding box center [440, 211] width 1 height 3
radio input "true"
click at [396, 359] on button "Next" at bounding box center [439, 354] width 168 height 41
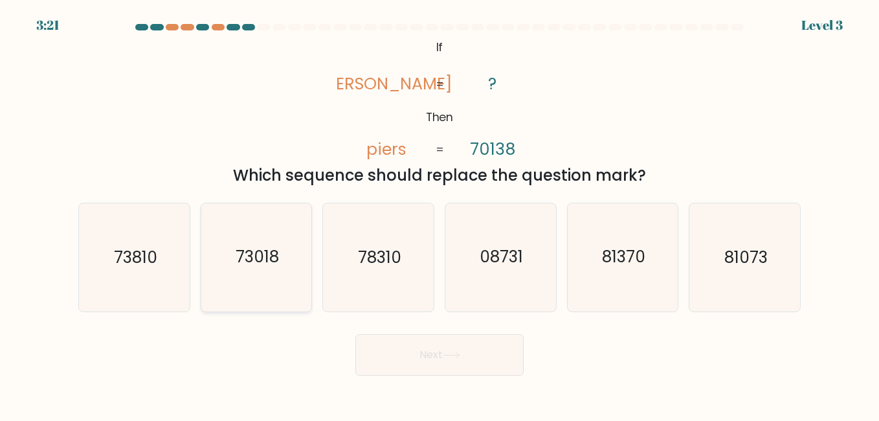
click at [258, 262] on text "73018" at bounding box center [257, 257] width 43 height 23
click at [440, 214] on input "b. 73018" at bounding box center [440, 211] width 1 height 3
radio input "true"
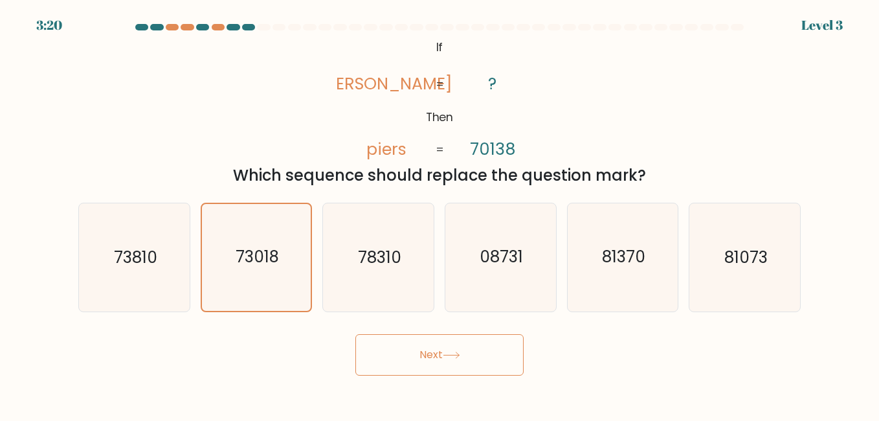
click at [446, 342] on button "Next" at bounding box center [439, 354] width 168 height 41
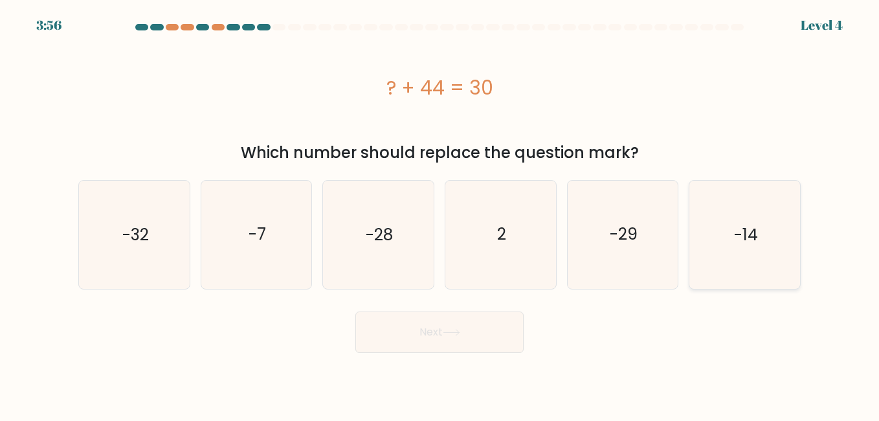
click at [705, 197] on icon "-14" at bounding box center [744, 234] width 107 height 107
click at [440, 210] on input "f. -14" at bounding box center [440, 211] width 1 height 3
radio input "true"
click at [471, 336] on button "Next" at bounding box center [439, 331] width 168 height 41
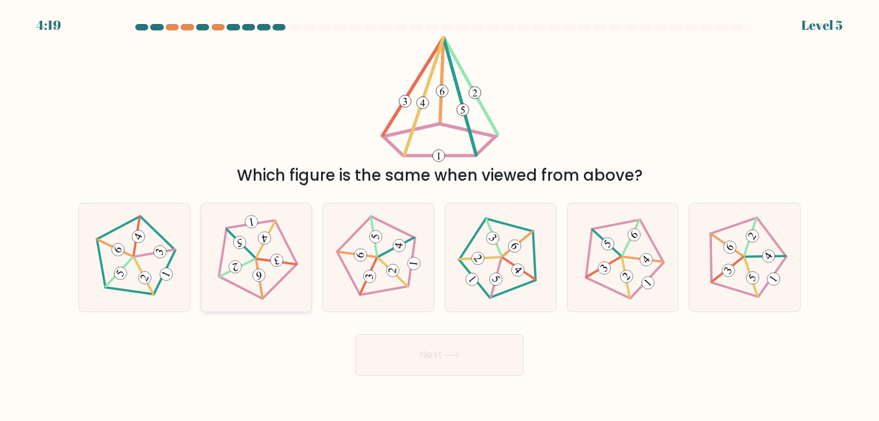
click at [254, 253] on icon at bounding box center [256, 257] width 86 height 86
click at [440, 214] on input "b." at bounding box center [440, 211] width 1 height 3
radio input "true"
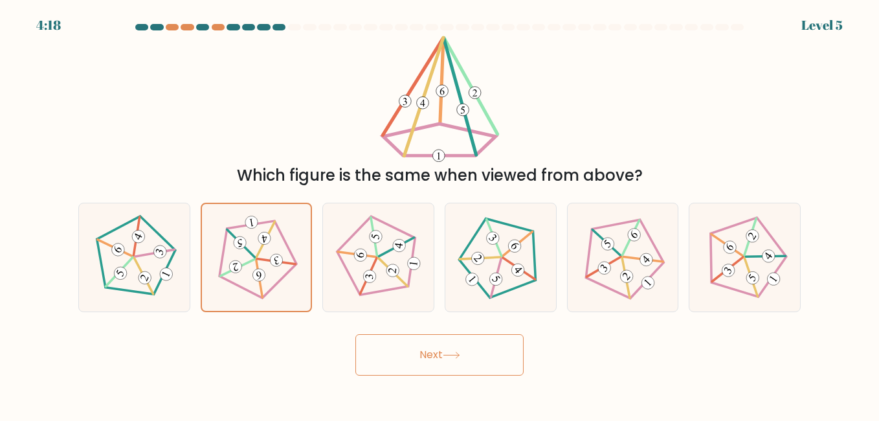
click at [432, 337] on button "Next" at bounding box center [439, 354] width 168 height 41
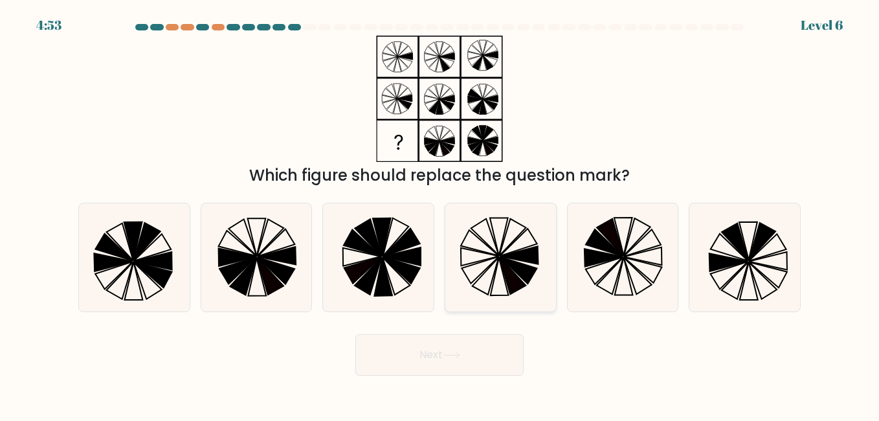
click at [498, 276] on icon at bounding box center [500, 256] width 107 height 107
click at [440, 214] on input "d." at bounding box center [440, 211] width 1 height 3
radio input "true"
click at [422, 340] on button "Next" at bounding box center [439, 354] width 168 height 41
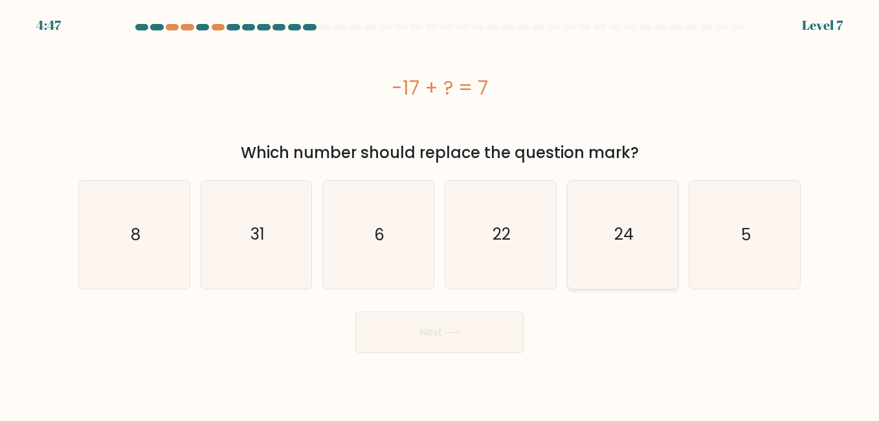
click at [617, 205] on icon "24" at bounding box center [622, 234] width 107 height 107
click at [440, 210] on input "e. 24" at bounding box center [440, 211] width 1 height 3
radio input "true"
click at [433, 324] on button "Next" at bounding box center [439, 331] width 168 height 41
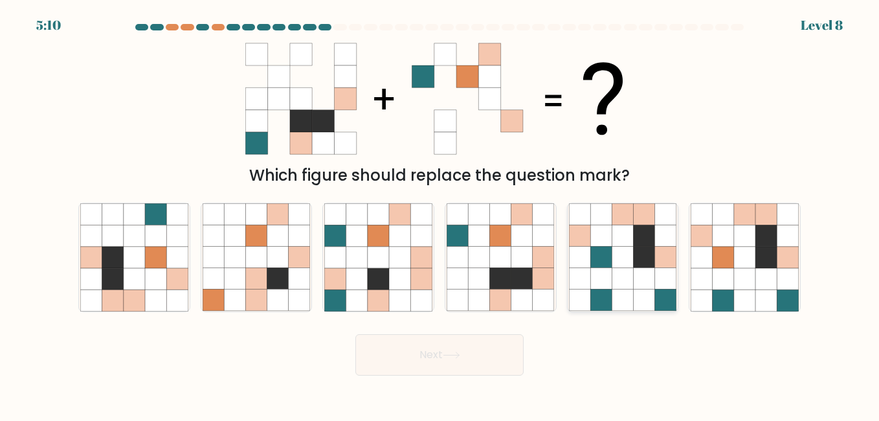
click at [626, 273] on icon at bounding box center [622, 278] width 21 height 21
click at [440, 214] on input "e." at bounding box center [440, 211] width 1 height 3
radio input "true"
click at [460, 356] on icon at bounding box center [451, 355] width 17 height 7
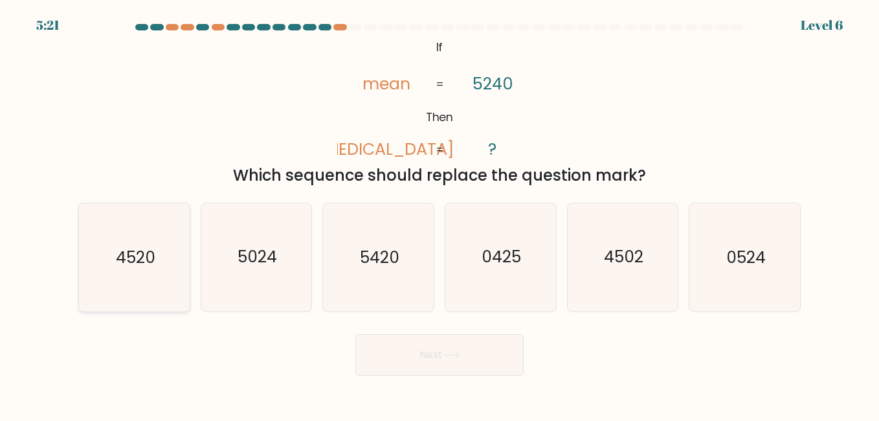
click at [157, 291] on icon "4520" at bounding box center [133, 256] width 107 height 107
click at [440, 214] on input "a. 4520" at bounding box center [440, 211] width 1 height 3
radio input "true"
click at [365, 350] on button "Next" at bounding box center [439, 354] width 168 height 41
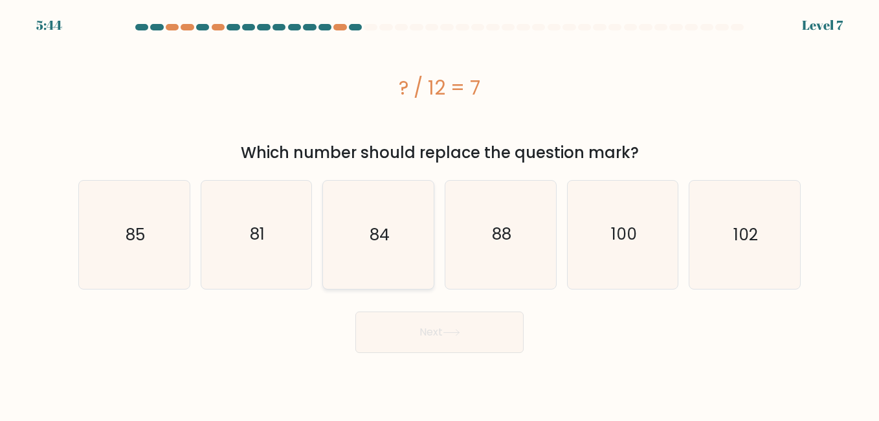
click at [384, 220] on icon "84" at bounding box center [377, 234] width 107 height 107
click at [440, 214] on input "c. 84" at bounding box center [440, 211] width 1 height 3
radio input "true"
click at [440, 344] on button "Next" at bounding box center [439, 331] width 168 height 41
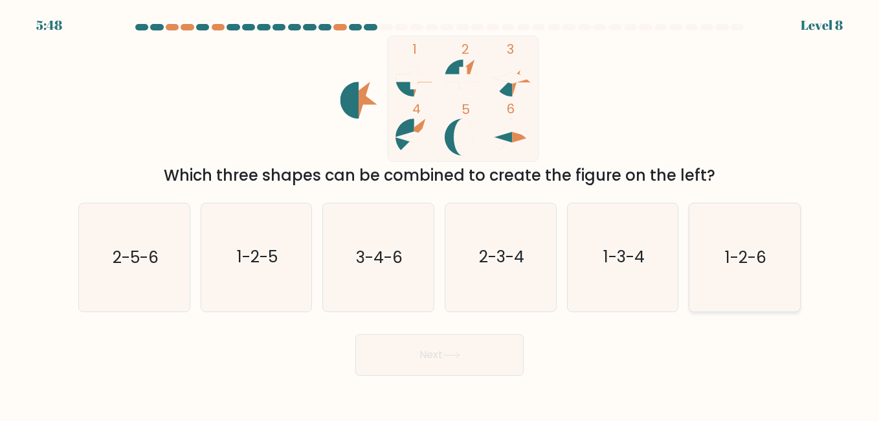
click at [699, 241] on icon "1-2-6" at bounding box center [744, 256] width 107 height 107
click at [440, 214] on input "f. 1-2-6" at bounding box center [440, 211] width 1 height 3
radio input "true"
click at [450, 363] on button "Next" at bounding box center [439, 354] width 168 height 41
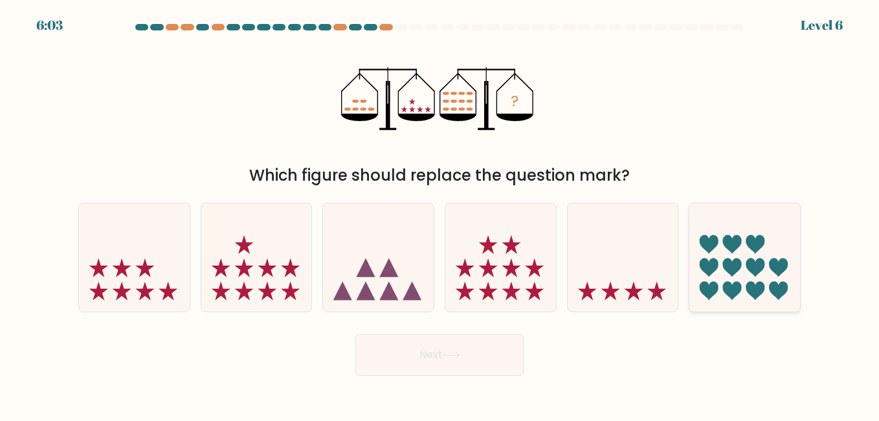
click at [725, 260] on icon at bounding box center [732, 267] width 19 height 19
click at [440, 214] on input "f." at bounding box center [440, 211] width 1 height 3
radio input "true"
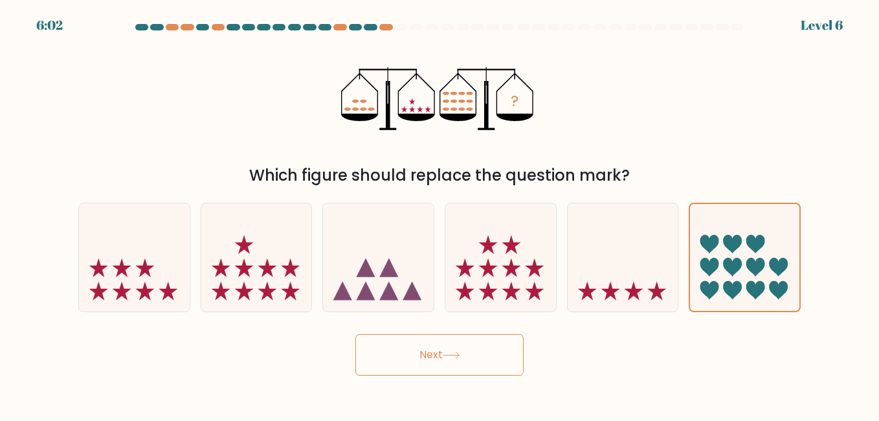
click at [493, 351] on button "Next" at bounding box center [439, 354] width 168 height 41
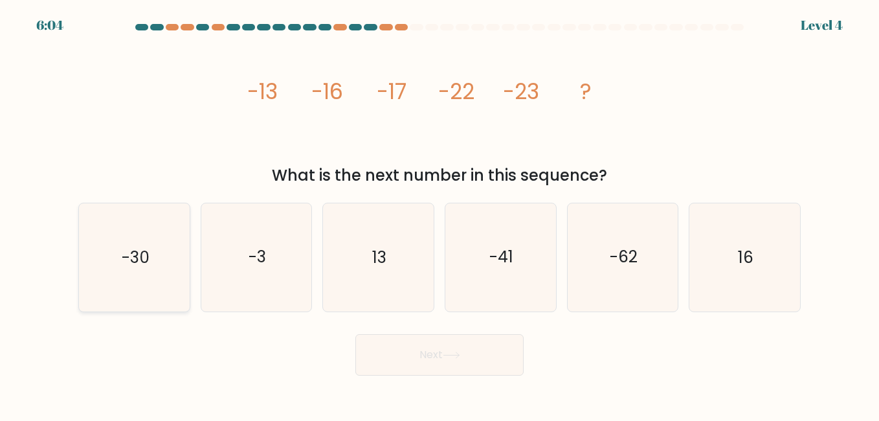
click at [115, 271] on icon "-30" at bounding box center [133, 256] width 107 height 107
click at [440, 214] on input "a. -30" at bounding box center [440, 211] width 1 height 3
radio input "true"
click at [412, 355] on button "Next" at bounding box center [439, 354] width 168 height 41
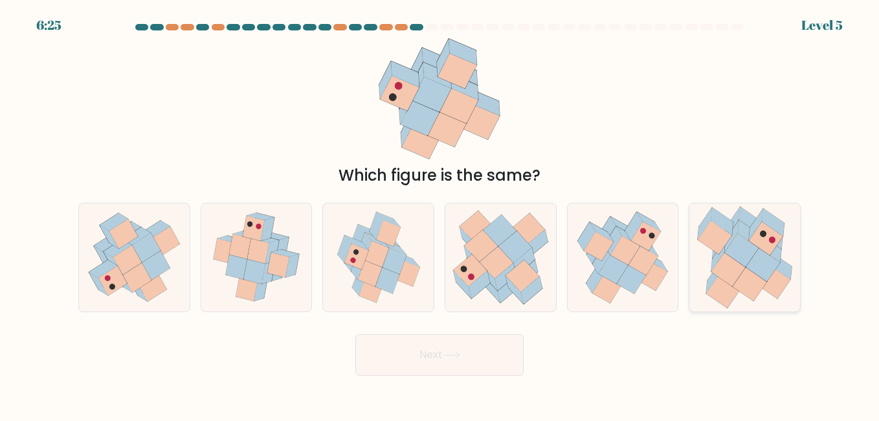
click at [711, 260] on icon at bounding box center [745, 257] width 111 height 107
click at [440, 214] on input "f." at bounding box center [440, 211] width 1 height 3
radio input "true"
click at [491, 363] on button "Next" at bounding box center [439, 354] width 168 height 41
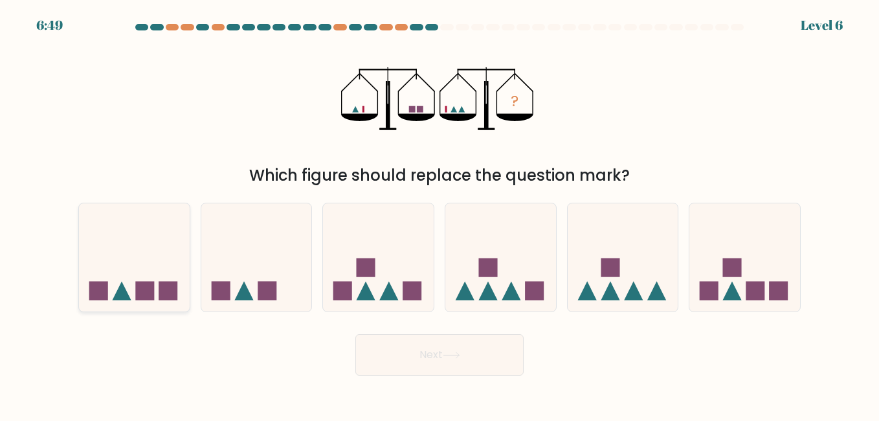
click at [122, 286] on icon at bounding box center [122, 290] width 19 height 19
click at [440, 214] on input "a." at bounding box center [440, 211] width 1 height 3
radio input "true"
click at [416, 354] on button "Next" at bounding box center [439, 354] width 168 height 41
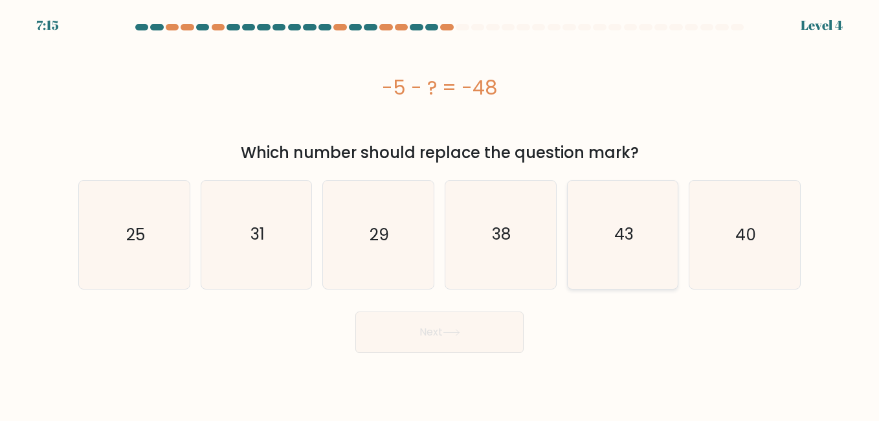
click at [597, 244] on icon "43" at bounding box center [622, 234] width 107 height 107
click at [440, 214] on input "e. 43" at bounding box center [440, 211] width 1 height 3
radio input "true"
click at [434, 347] on button "Next" at bounding box center [439, 331] width 168 height 41
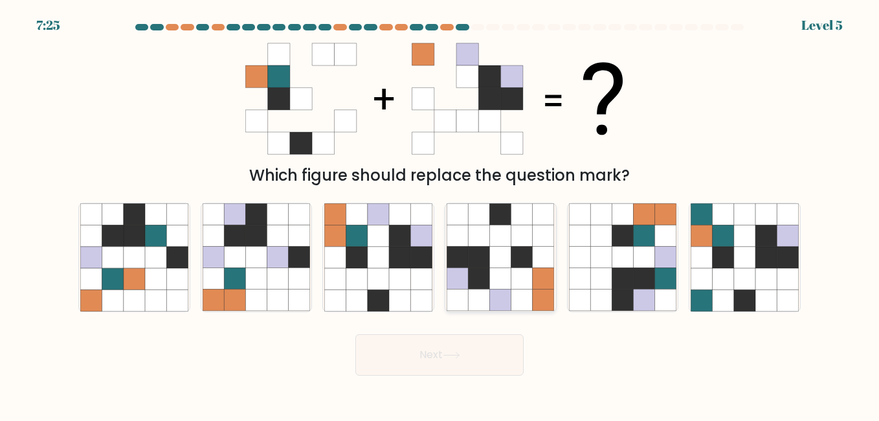
click at [556, 228] on div at bounding box center [501, 257] width 112 height 109
click at [440, 214] on input "d." at bounding box center [440, 211] width 1 height 3
radio input "true"
click at [429, 347] on button "Next" at bounding box center [439, 354] width 168 height 41
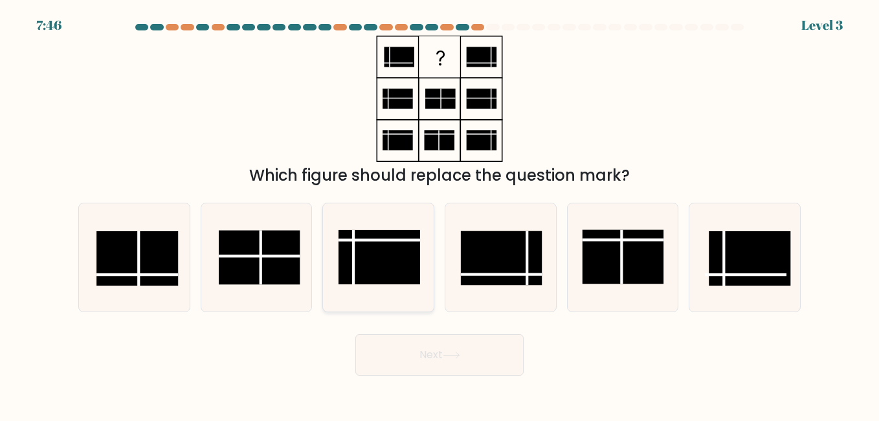
click at [369, 246] on rect at bounding box center [380, 257] width 82 height 54
click at [440, 214] on input "c." at bounding box center [440, 211] width 1 height 3
radio input "true"
click at [460, 352] on icon at bounding box center [451, 355] width 17 height 7
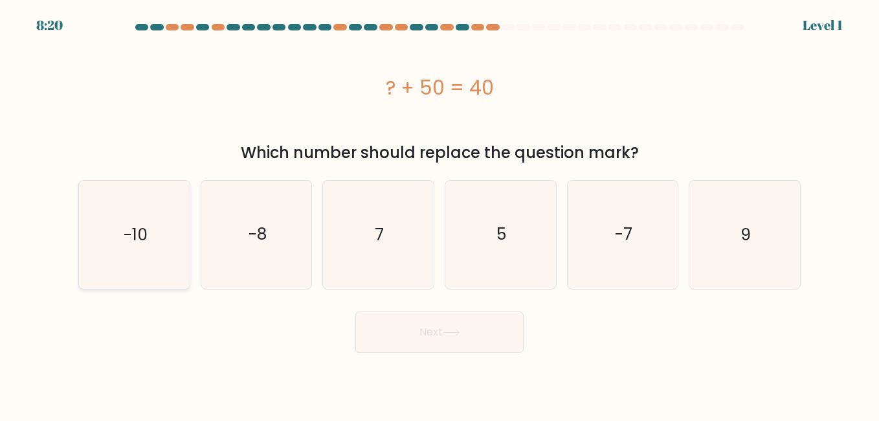
click at [178, 256] on icon "-10" at bounding box center [133, 234] width 107 height 107
click at [440, 214] on input "a. -10" at bounding box center [440, 211] width 1 height 3
radio input "true"
click at [375, 335] on button "Next" at bounding box center [439, 331] width 168 height 41
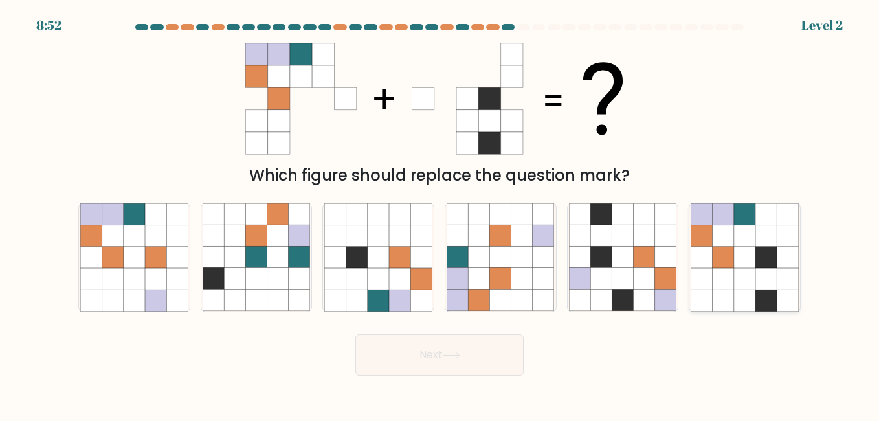
click at [761, 271] on icon at bounding box center [766, 278] width 21 height 21
click at [440, 214] on input "f." at bounding box center [440, 211] width 1 height 3
radio input "true"
click at [420, 352] on button "Next" at bounding box center [439, 354] width 168 height 41
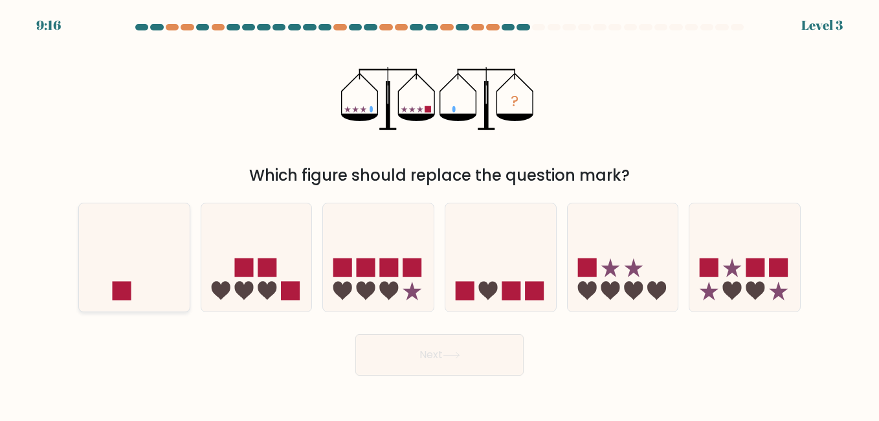
click at [155, 280] on icon at bounding box center [134, 257] width 111 height 91
click at [440, 214] on input "a." at bounding box center [440, 211] width 1 height 3
radio input "true"
click at [453, 338] on button "Next" at bounding box center [439, 354] width 168 height 41
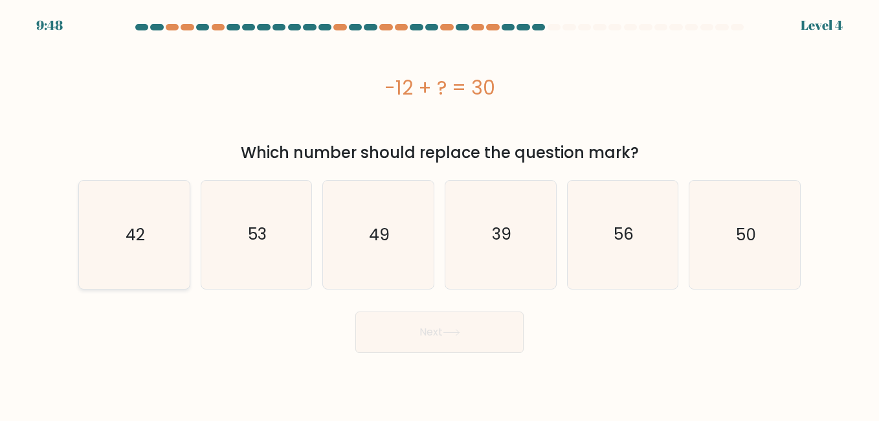
click at [164, 203] on icon "42" at bounding box center [133, 234] width 107 height 107
click at [440, 210] on input "a. 42" at bounding box center [440, 211] width 1 height 3
radio input "true"
click at [379, 330] on button "Next" at bounding box center [439, 331] width 168 height 41
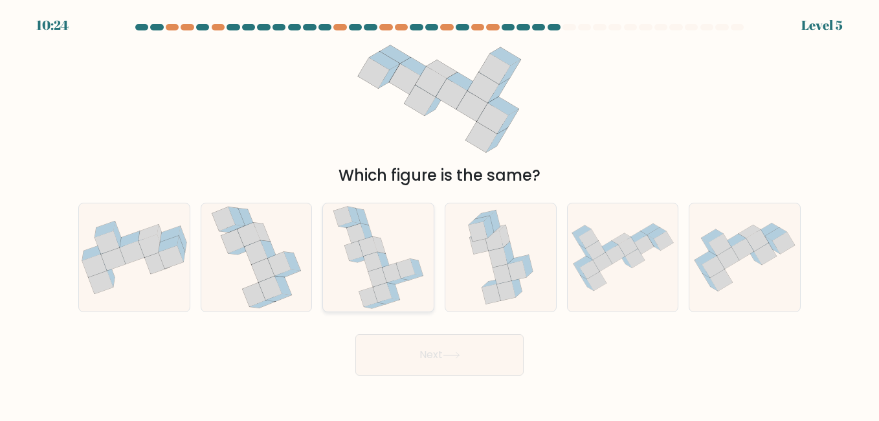
click at [354, 222] on icon at bounding box center [349, 225] width 21 height 6
click at [440, 214] on input "c." at bounding box center [440, 211] width 1 height 3
radio input "true"
click at [397, 330] on div "Next" at bounding box center [440, 352] width 738 height 48
click at [401, 361] on button "Next" at bounding box center [439, 354] width 168 height 41
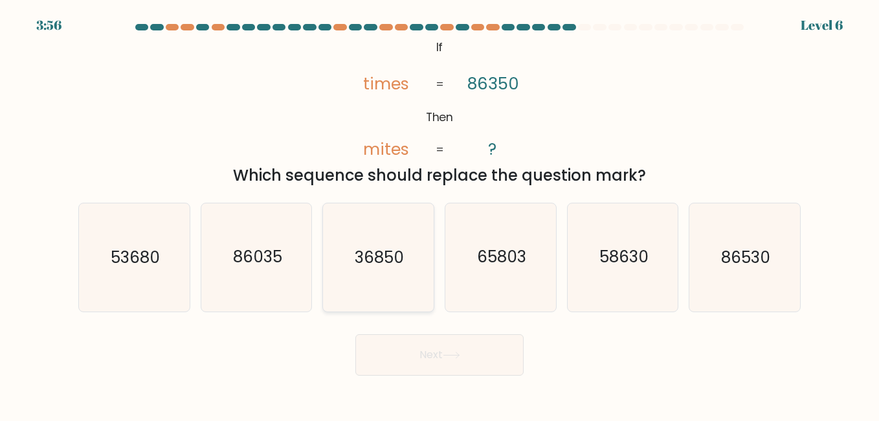
click at [359, 251] on text "36850" at bounding box center [379, 257] width 49 height 23
click at [440, 214] on input "c. 36850" at bounding box center [440, 211] width 1 height 3
radio input "true"
click at [447, 344] on button "Next" at bounding box center [439, 354] width 168 height 41
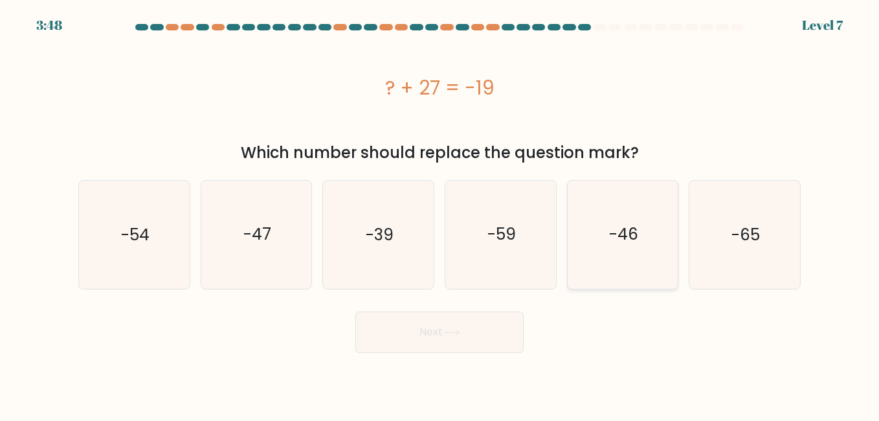
click at [615, 232] on text "-46" at bounding box center [623, 234] width 29 height 23
click at [440, 214] on input "e. -46" at bounding box center [440, 211] width 1 height 3
radio input "true"
click at [456, 341] on button "Next" at bounding box center [439, 331] width 168 height 41
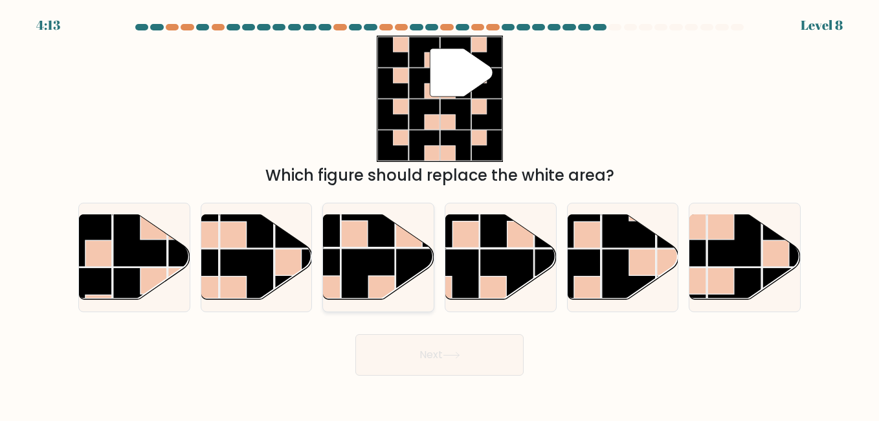
click at [340, 237] on rect at bounding box center [314, 220] width 54 height 54
click at [440, 214] on input "c." at bounding box center [440, 211] width 1 height 3
radio input "true"
click at [440, 344] on button "Next" at bounding box center [439, 354] width 168 height 41
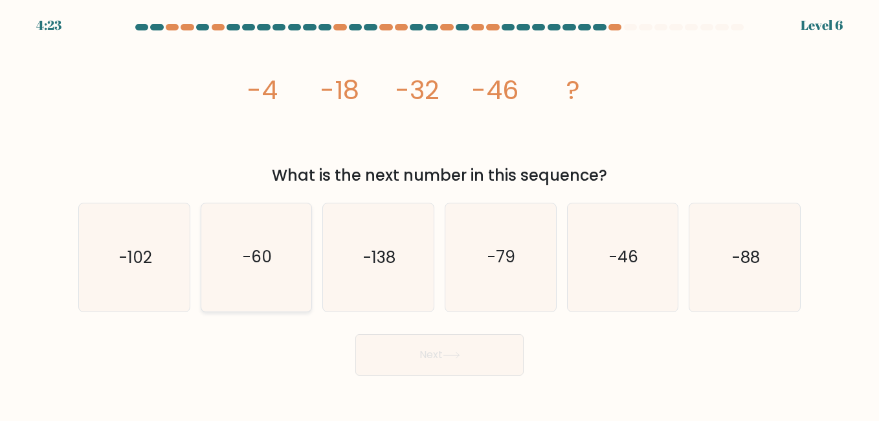
click at [245, 284] on icon "-60" at bounding box center [256, 256] width 107 height 107
click at [440, 214] on input "b. -60" at bounding box center [440, 211] width 1 height 3
radio input "true"
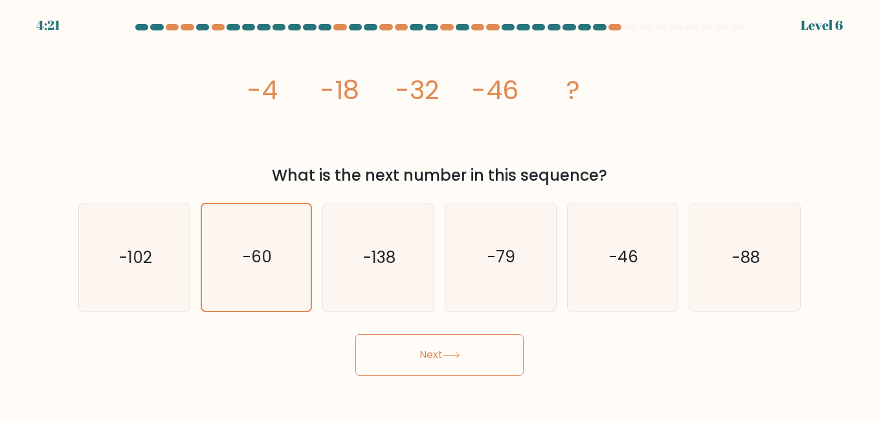
click at [441, 376] on body "4:21 Level 6" at bounding box center [439, 210] width 879 height 421
click at [441, 361] on button "Next" at bounding box center [439, 354] width 168 height 41
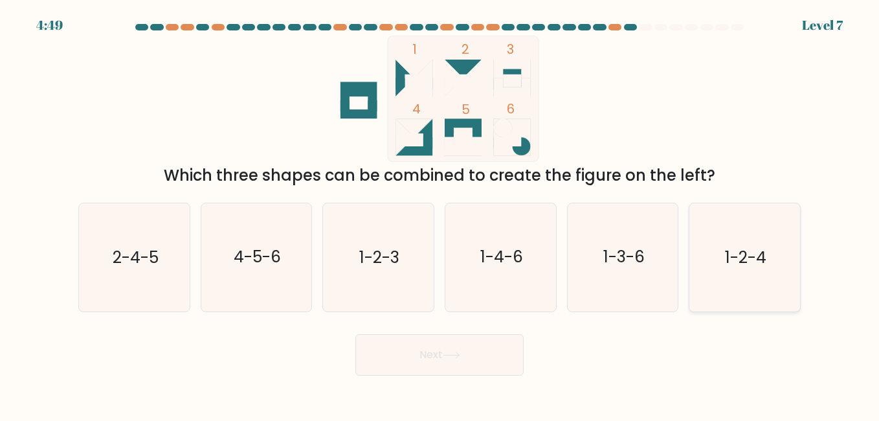
click at [734, 250] on text "1-2-4" at bounding box center [745, 257] width 41 height 23
click at [440, 214] on input "f. 1-2-4" at bounding box center [440, 211] width 1 height 3
radio input "true"
click at [458, 368] on button "Next" at bounding box center [439, 354] width 168 height 41
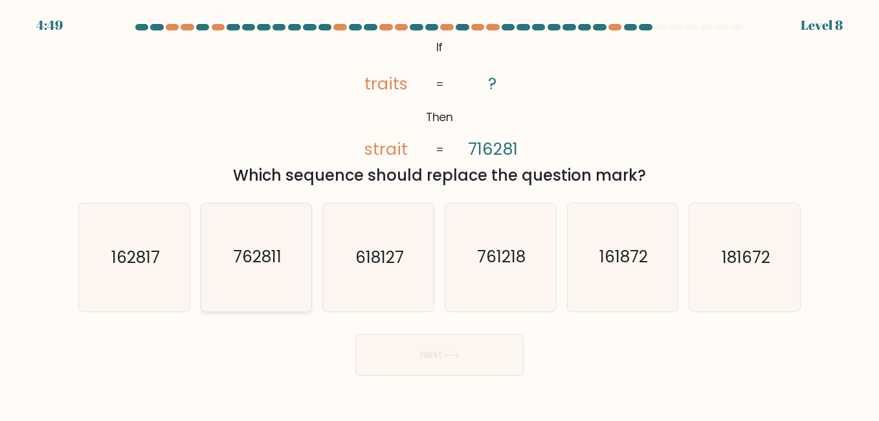
click at [234, 278] on icon "762811" at bounding box center [256, 256] width 107 height 107
click at [440, 214] on input "b. 762811" at bounding box center [440, 211] width 1 height 3
radio input "true"
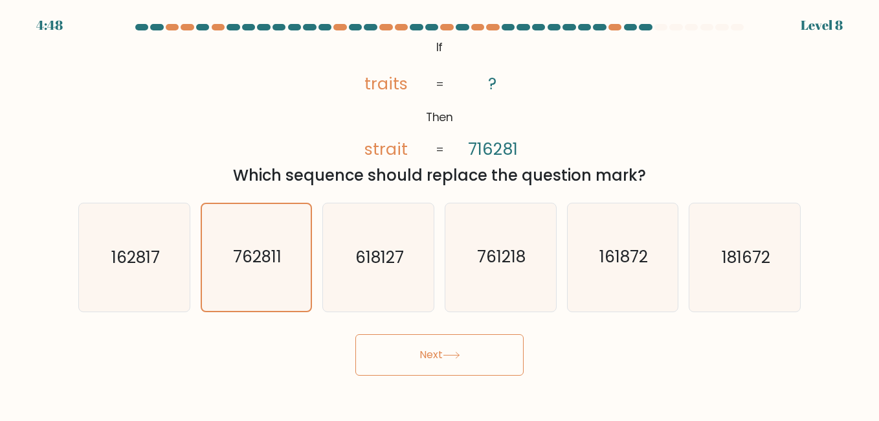
click at [417, 344] on button "Next" at bounding box center [439, 354] width 168 height 41
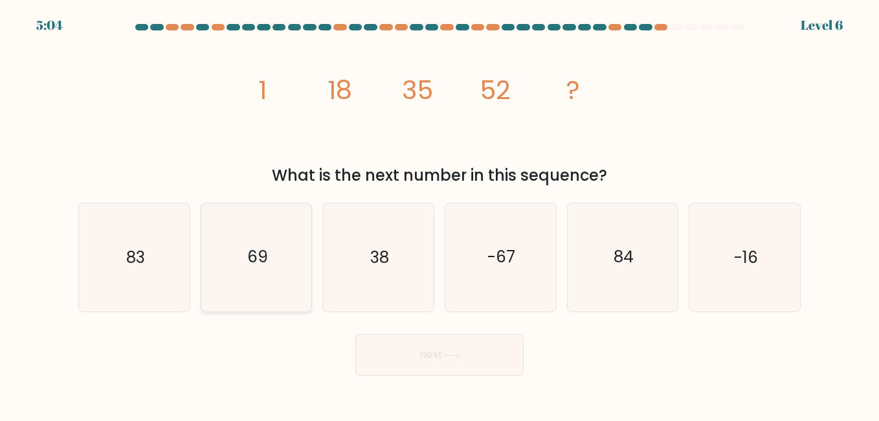
click at [228, 206] on icon "69" at bounding box center [256, 256] width 107 height 107
click at [440, 210] on input "b. 69" at bounding box center [440, 211] width 1 height 3
radio input "true"
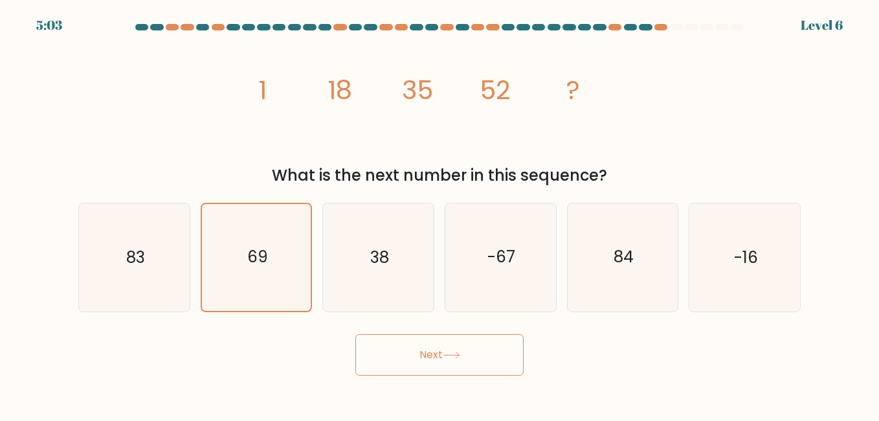
click at [452, 363] on button "Next" at bounding box center [439, 354] width 168 height 41
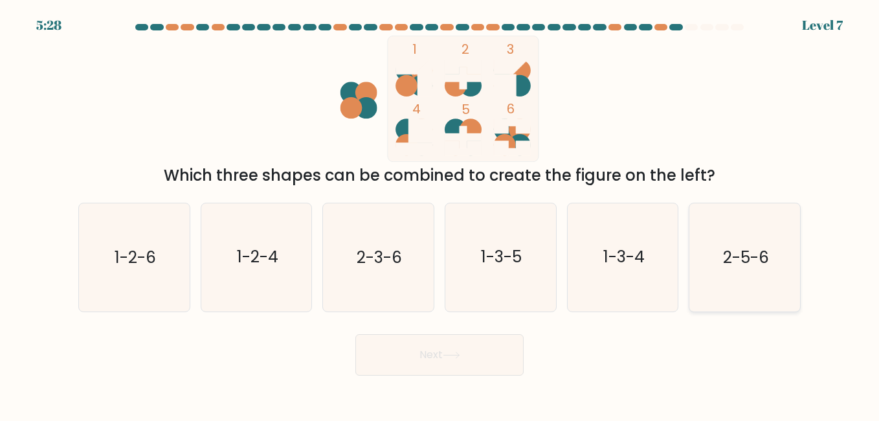
click at [714, 285] on icon "2-5-6" at bounding box center [744, 256] width 107 height 107
click at [440, 214] on input "f. 2-5-6" at bounding box center [440, 211] width 1 height 3
radio input "true"
click at [480, 354] on button "Next" at bounding box center [439, 354] width 168 height 41
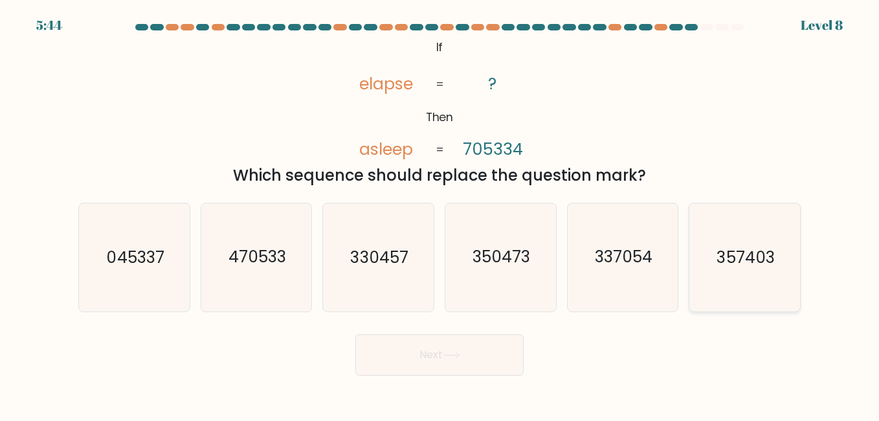
click at [707, 264] on icon "357403" at bounding box center [744, 256] width 107 height 107
click at [440, 214] on input "f. 357403" at bounding box center [440, 211] width 1 height 3
radio input "true"
click at [466, 368] on button "Next" at bounding box center [439, 354] width 168 height 41
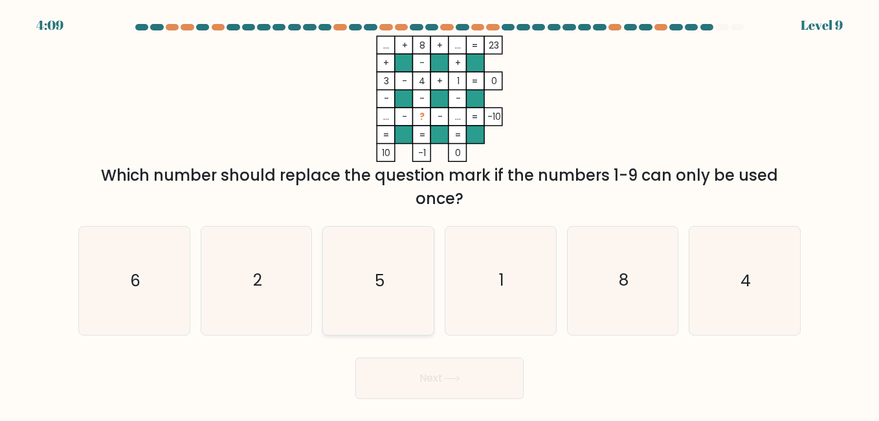
click at [396, 269] on icon "5" at bounding box center [377, 280] width 107 height 107
click at [440, 214] on input "c. 5" at bounding box center [440, 211] width 1 height 3
radio input "true"
click at [606, 262] on icon "8" at bounding box center [622, 280] width 107 height 107
click at [440, 214] on input "e. 8" at bounding box center [440, 211] width 1 height 3
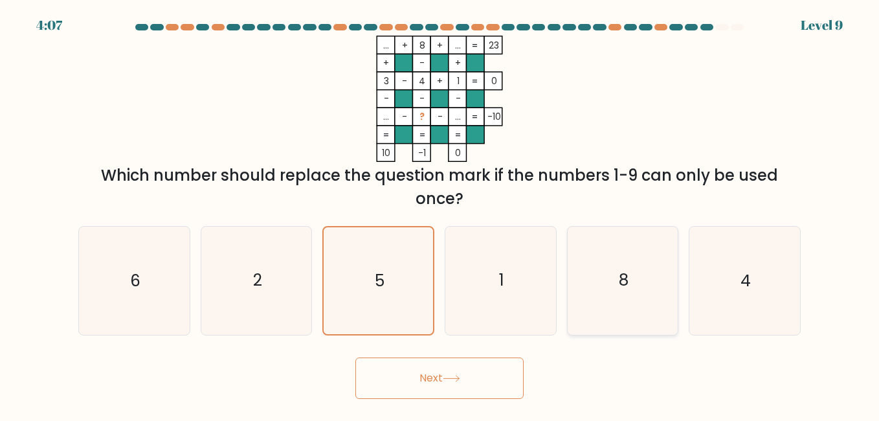
radio input "true"
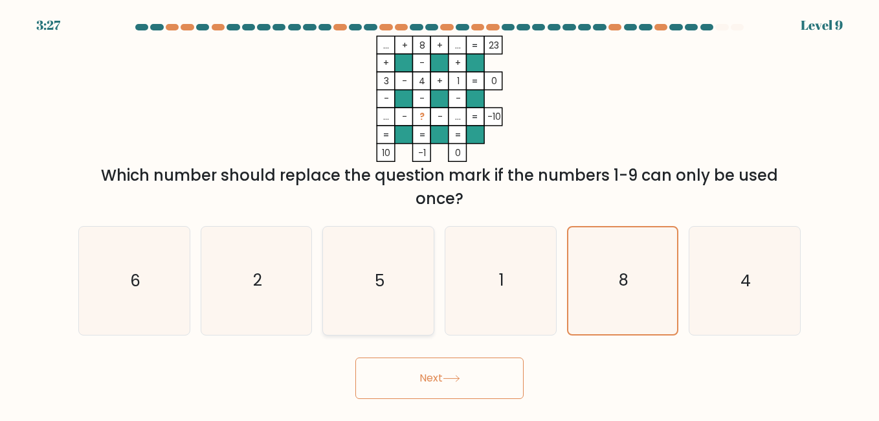
click at [386, 284] on icon "5" at bounding box center [377, 280] width 107 height 107
click at [440, 214] on input "c. 5" at bounding box center [440, 211] width 1 height 3
radio input "true"
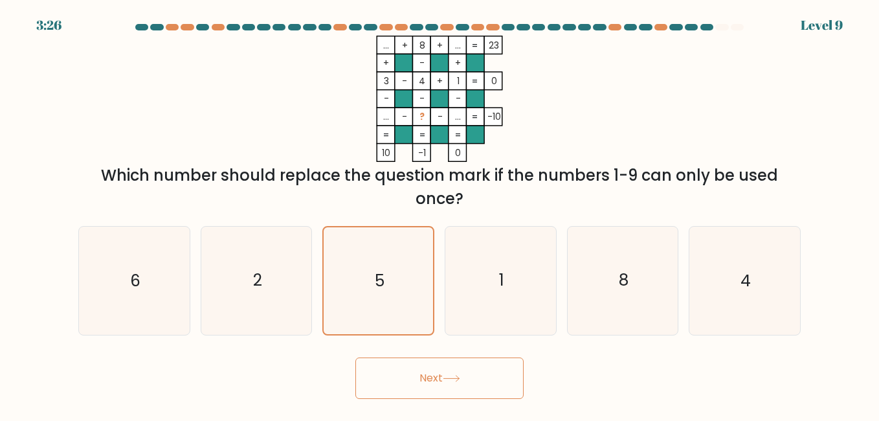
click at [407, 385] on button "Next" at bounding box center [439, 377] width 168 height 41
click at [426, 378] on button "Next" at bounding box center [439, 377] width 168 height 41
click at [505, 297] on icon "1" at bounding box center [500, 280] width 107 height 107
click at [440, 214] on input "d. 1" at bounding box center [440, 211] width 1 height 3
radio input "true"
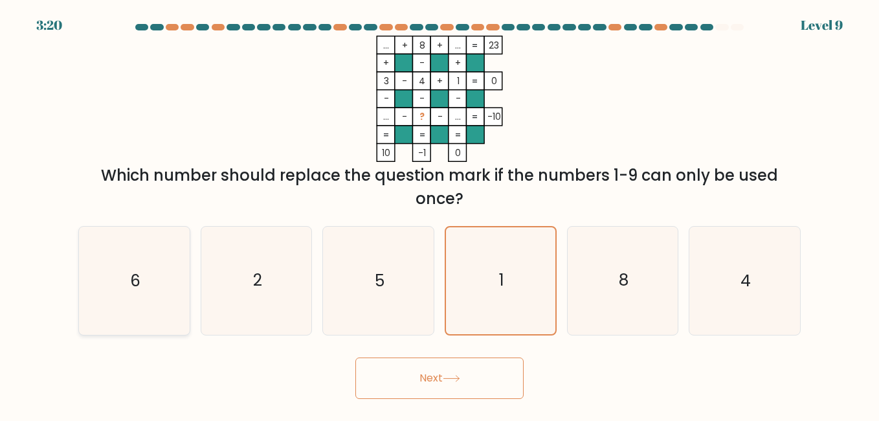
click at [166, 289] on icon "6" at bounding box center [133, 280] width 107 height 107
click at [440, 214] on input "a. 6" at bounding box center [440, 211] width 1 height 3
radio input "true"
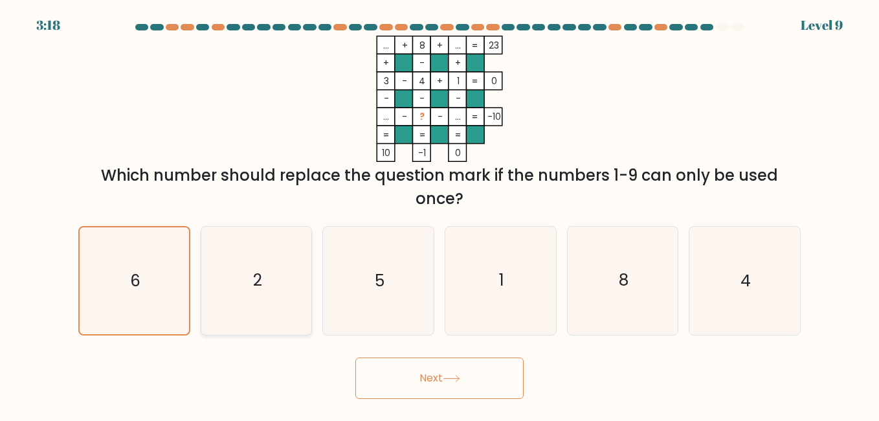
click at [267, 289] on icon "2" at bounding box center [256, 280] width 107 height 107
click at [440, 214] on input "b. 2" at bounding box center [440, 211] width 1 height 3
radio input "true"
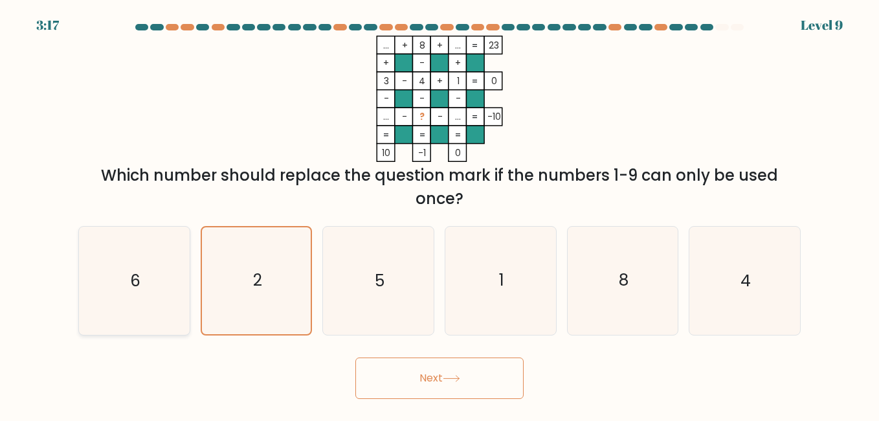
click at [89, 259] on icon "6" at bounding box center [133, 280] width 107 height 107
click at [440, 214] on input "a. 6" at bounding box center [440, 211] width 1 height 3
radio input "true"
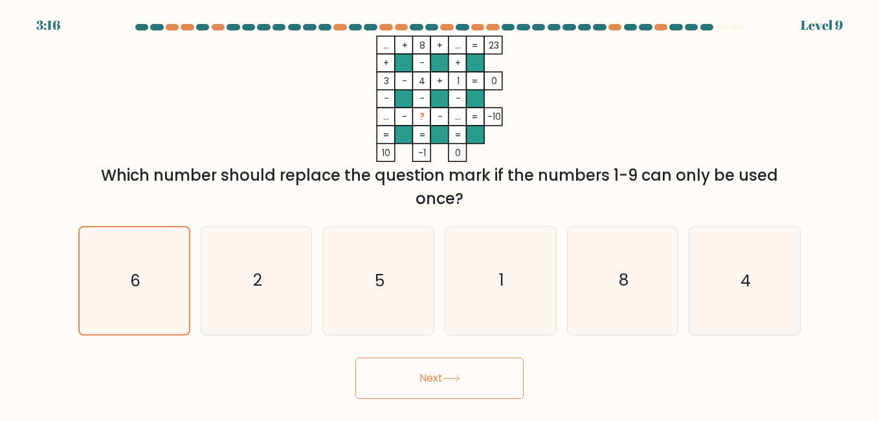
click at [363, 363] on button "Next" at bounding box center [439, 377] width 168 height 41
click at [364, 363] on button "Next" at bounding box center [439, 377] width 168 height 41
click at [609, 254] on icon "8" at bounding box center [622, 280] width 107 height 107
click at [440, 214] on input "e. 8" at bounding box center [440, 211] width 1 height 3
radio input "true"
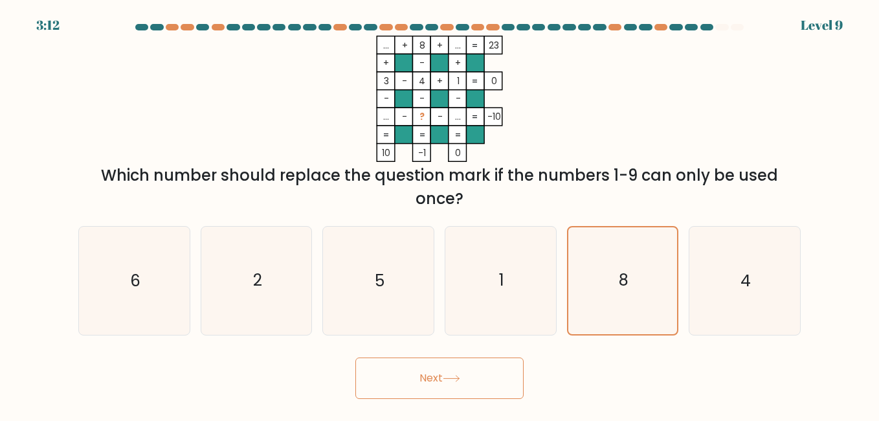
click at [389, 118] on tspan "..." at bounding box center [386, 116] width 6 height 13
click at [279, 271] on icon "2" at bounding box center [256, 280] width 107 height 107
click at [440, 214] on input "b. 2" at bounding box center [440, 211] width 1 height 3
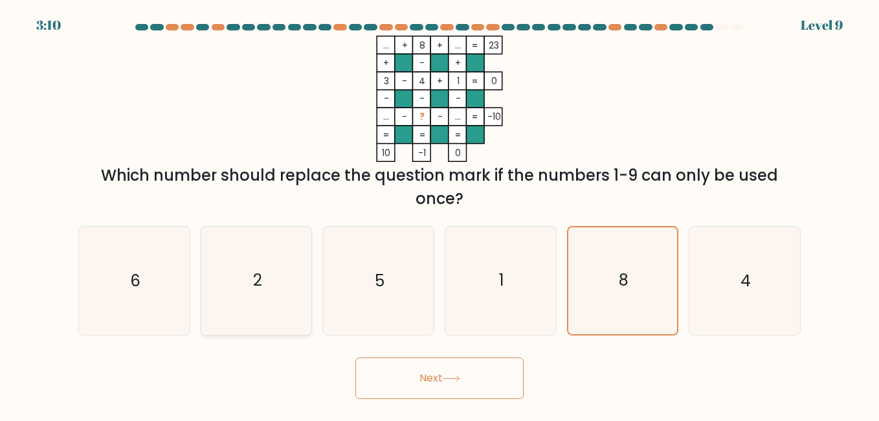
radio input "true"
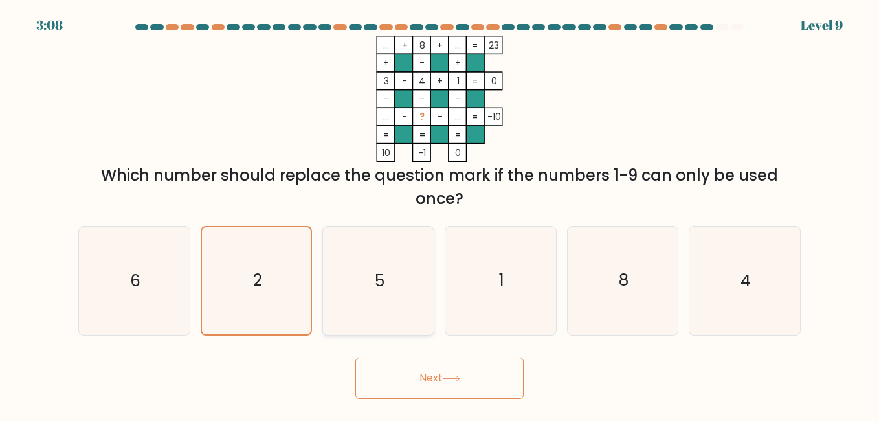
click at [351, 255] on icon "5" at bounding box center [377, 280] width 107 height 107
click at [440, 214] on input "c. 5" at bounding box center [440, 211] width 1 height 3
radio input "true"
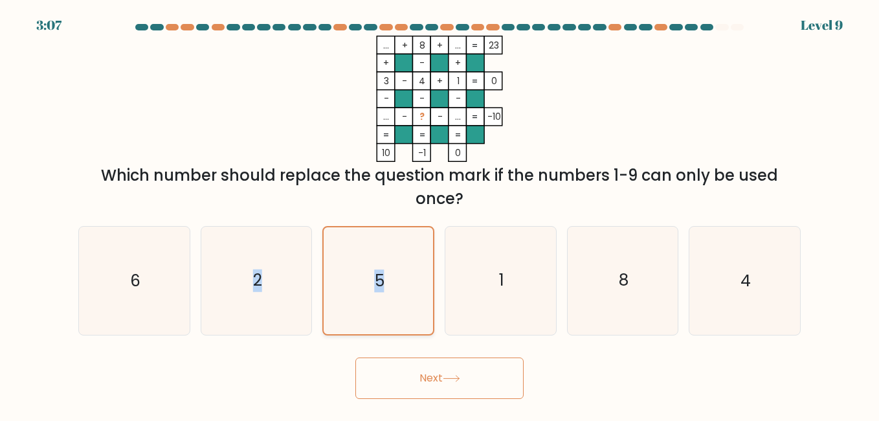
drag, startPoint x: 183, startPoint y: 283, endPoint x: 410, endPoint y: 277, distance: 227.4
click at [410, 277] on div "a. 6 b. 2 c. 5 d." at bounding box center [439, 275] width 733 height 119
drag, startPoint x: 410, startPoint y: 277, endPoint x: 345, endPoint y: 355, distance: 101.6
click at [345, 355] on div "Next" at bounding box center [440, 375] width 738 height 48
click at [386, 361] on button "Next" at bounding box center [439, 377] width 168 height 41
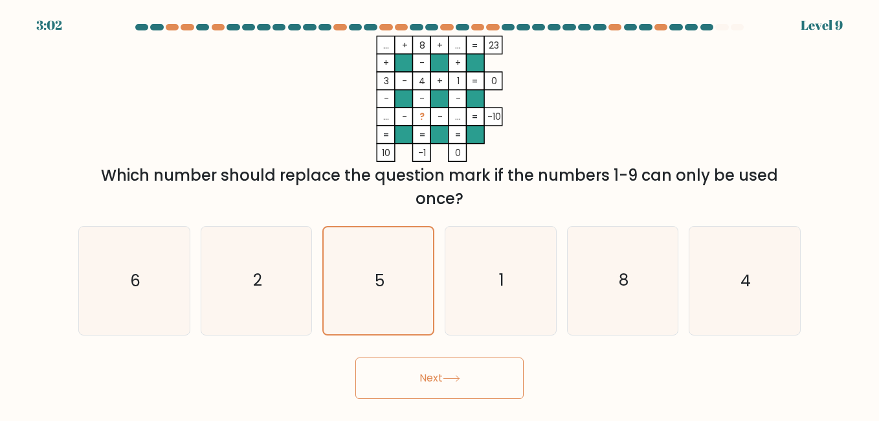
click at [387, 361] on button "Next" at bounding box center [439, 377] width 168 height 41
click at [532, 304] on icon "1" at bounding box center [500, 280] width 107 height 107
click at [440, 214] on input "d. 1" at bounding box center [440, 211] width 1 height 3
radio input "true"
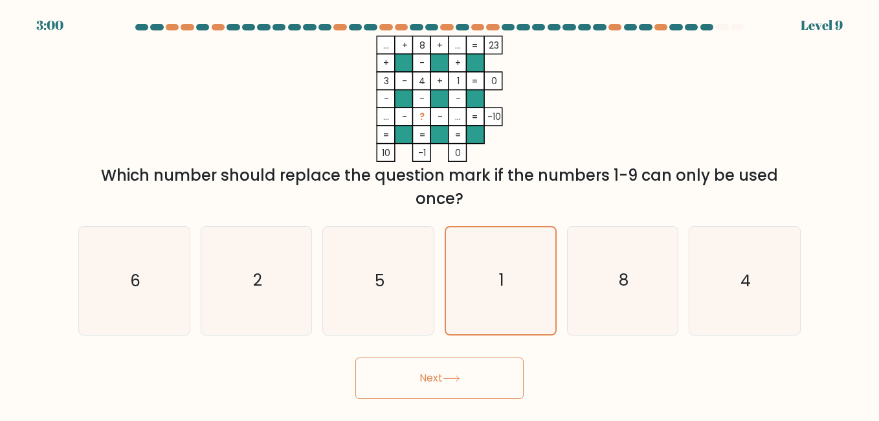
click at [438, 382] on button "Next" at bounding box center [439, 377] width 168 height 41
click at [651, 274] on icon "8" at bounding box center [622, 280] width 107 height 107
click at [440, 214] on input "e. 8" at bounding box center [440, 211] width 1 height 3
radio input "true"
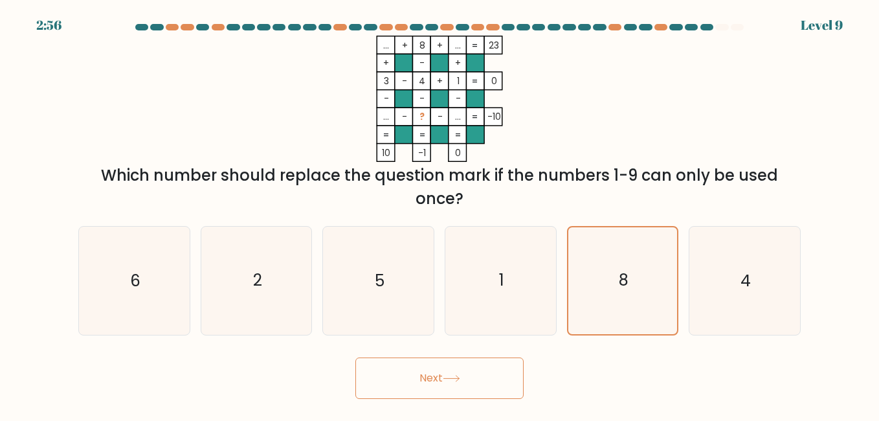
click at [442, 374] on button "Next" at bounding box center [439, 377] width 168 height 41
click at [464, 267] on icon "1" at bounding box center [500, 280] width 107 height 107
click at [440, 214] on input "d. 1" at bounding box center [440, 211] width 1 height 3
radio input "true"
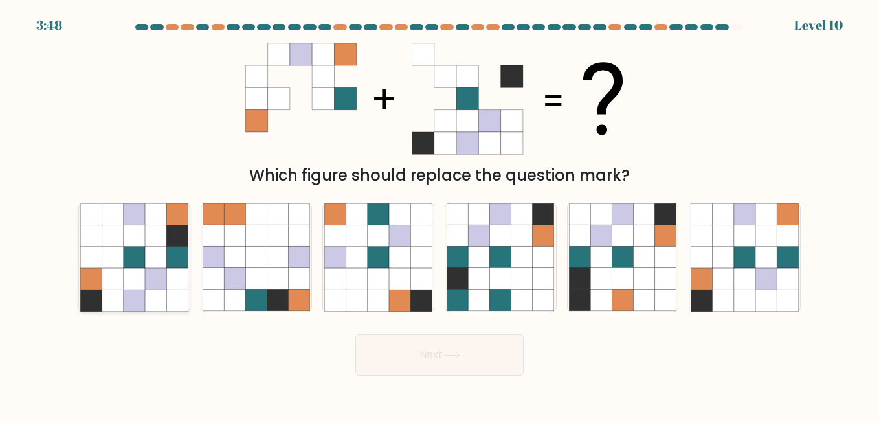
click at [130, 271] on icon at bounding box center [134, 278] width 21 height 21
click at [440, 214] on input "a." at bounding box center [440, 211] width 1 height 3
radio input "true"
click at [422, 358] on button "Next" at bounding box center [439, 354] width 168 height 41
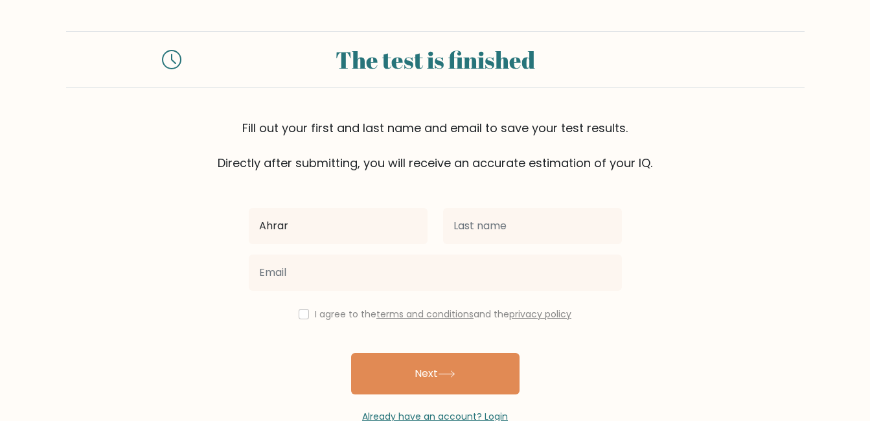
type input "Ahrar"
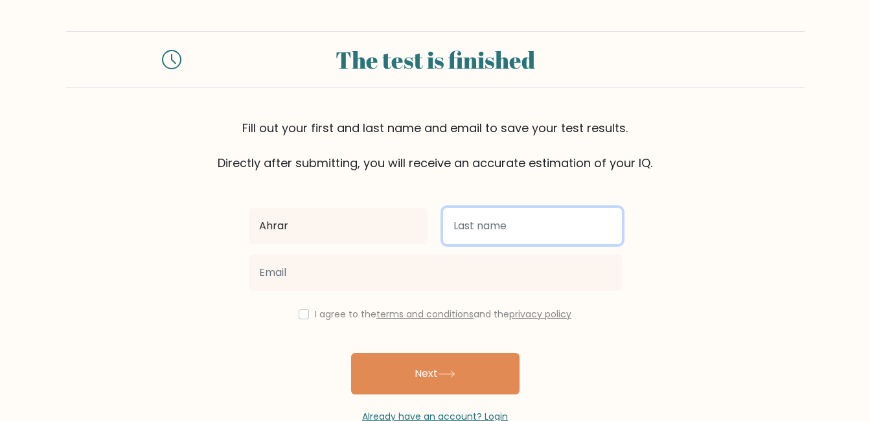
click at [578, 223] on input "text" at bounding box center [532, 226] width 179 height 36
type input "Ilyas"
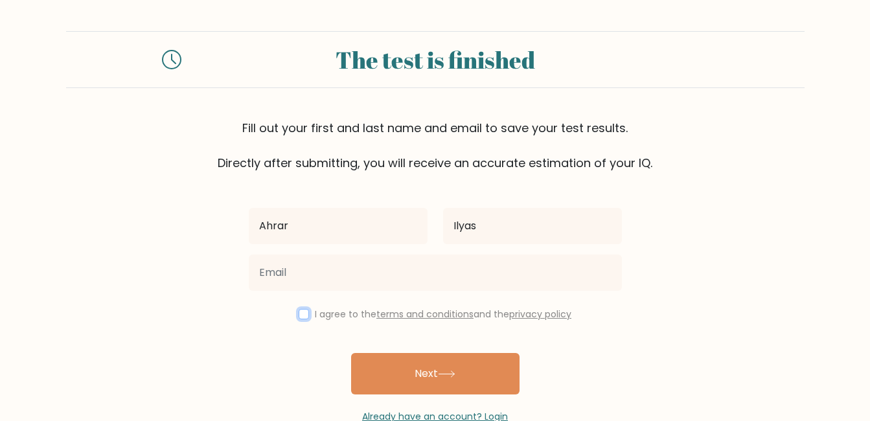
click at [304, 312] on input "checkbox" at bounding box center [304, 314] width 10 height 10
checkbox input "true"
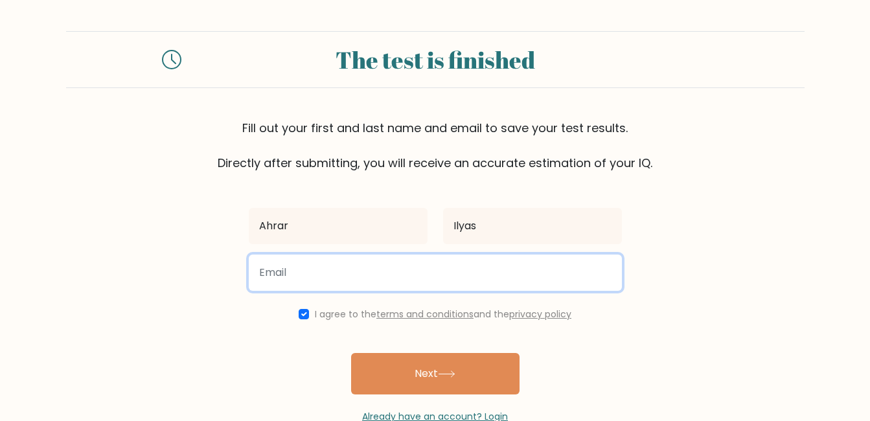
click at [324, 271] on input "email" at bounding box center [435, 272] width 373 height 36
type input "A"
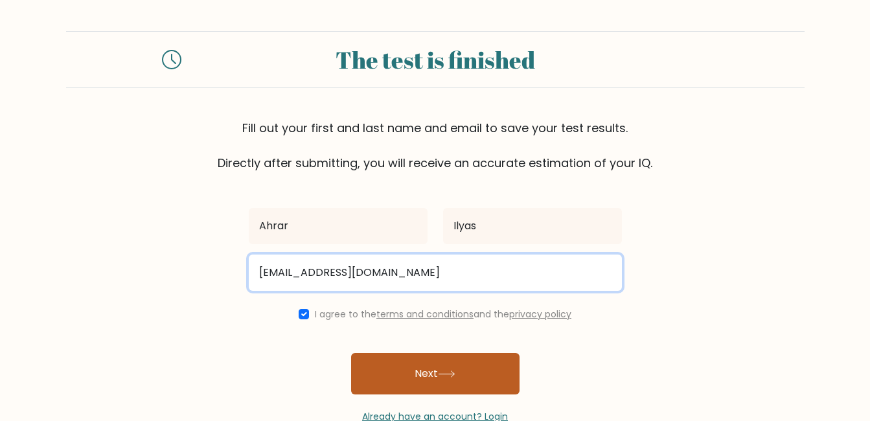
type input "ahrarmehar745@gmail.com"
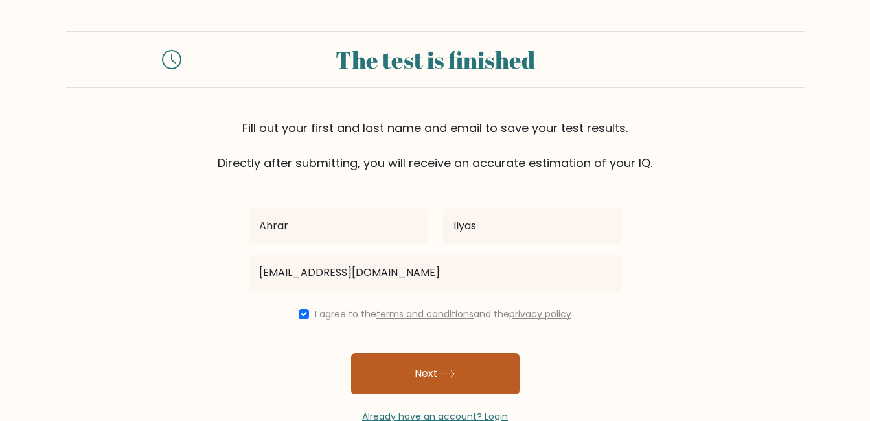
click at [482, 381] on button "Next" at bounding box center [435, 373] width 168 height 41
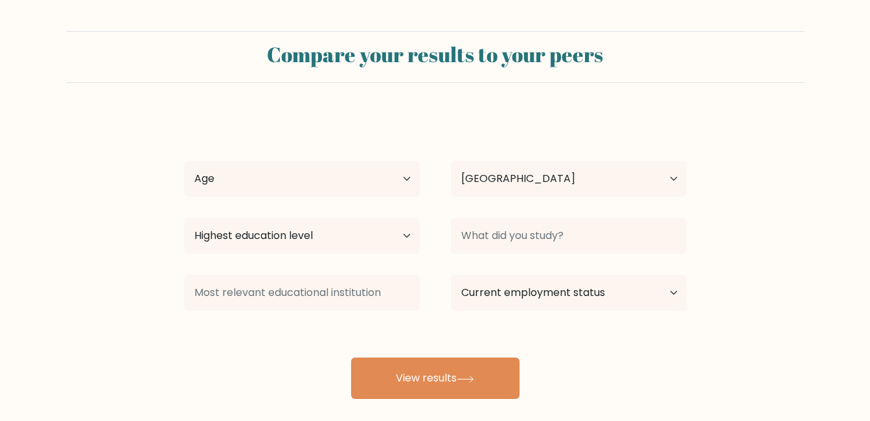
select select "PK"
click at [277, 178] on select "Age Under [DEMOGRAPHIC_DATA] [DEMOGRAPHIC_DATA] [DEMOGRAPHIC_DATA] [DEMOGRAPHIC…" at bounding box center [302, 179] width 236 height 36
select select "18_24"
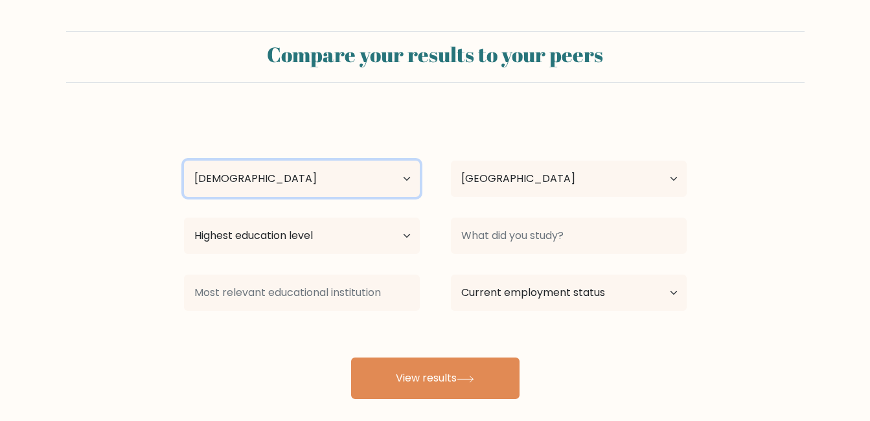
click at [184, 161] on select "Age Under [DEMOGRAPHIC_DATA] [DEMOGRAPHIC_DATA] [DEMOGRAPHIC_DATA] [DEMOGRAPHIC…" at bounding box center [302, 179] width 236 height 36
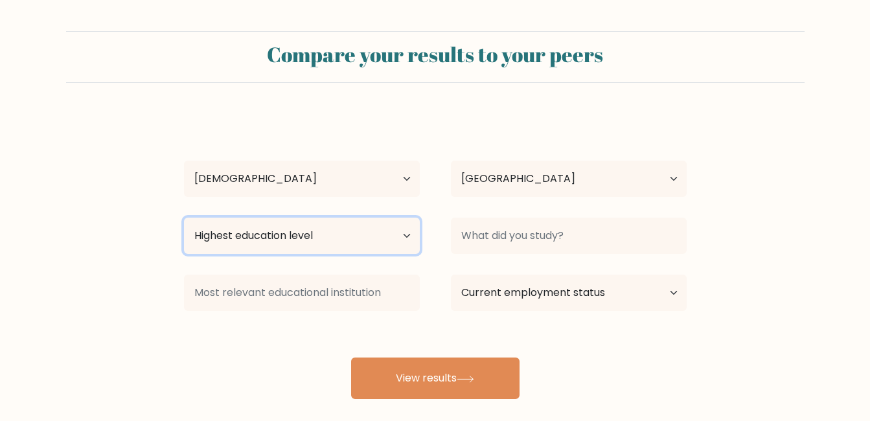
click at [258, 238] on select "Highest education level No schooling Primary Lower Secondary Upper Secondary Oc…" at bounding box center [302, 236] width 236 height 36
select select "bachelors_degree"
click at [184, 218] on select "Highest education level No schooling Primary Lower Secondary Upper Secondary Oc…" at bounding box center [302, 236] width 236 height 36
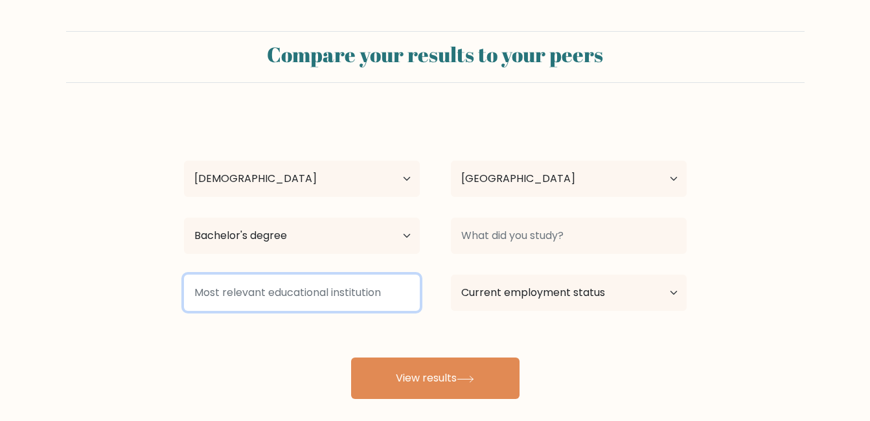
click at [276, 296] on input at bounding box center [302, 293] width 236 height 36
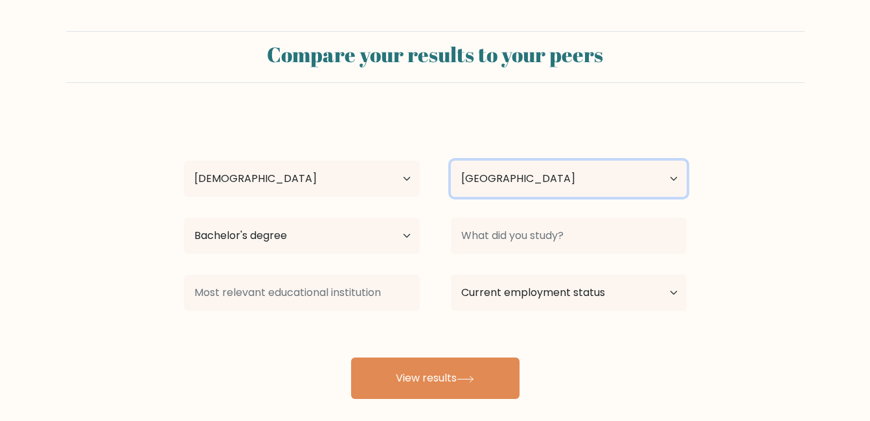
click at [539, 187] on select "Country [GEOGRAPHIC_DATA] [GEOGRAPHIC_DATA] [GEOGRAPHIC_DATA] [US_STATE] [GEOGR…" at bounding box center [569, 179] width 236 height 36
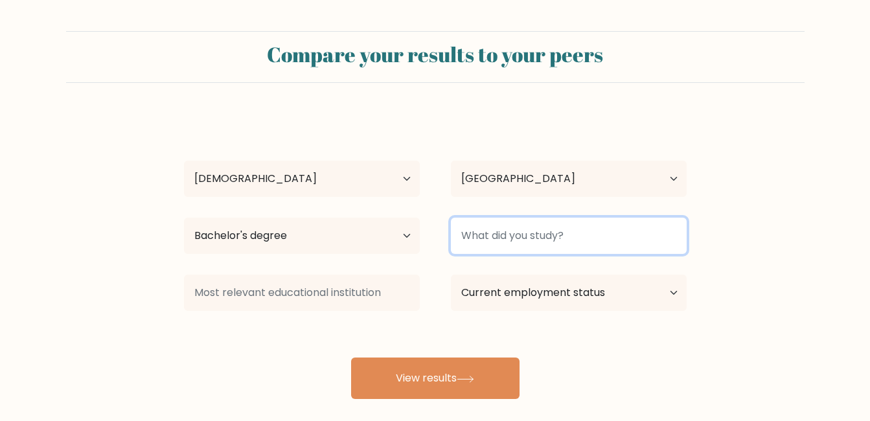
click at [490, 248] on input at bounding box center [569, 236] width 236 height 36
type input "BBA"
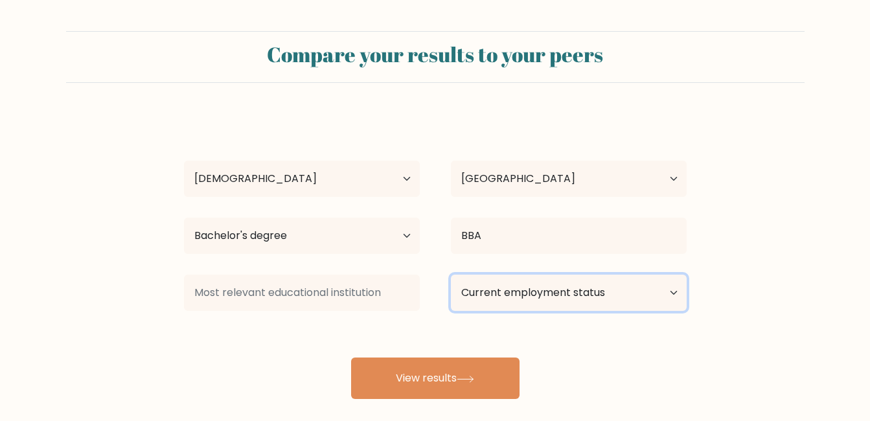
click at [503, 310] on select "Current employment status Employed Student Retired Other / prefer not to answer" at bounding box center [569, 293] width 236 height 36
select select "other"
click at [451, 275] on select "Current employment status Employed Student Retired Other / prefer not to answer" at bounding box center [569, 293] width 236 height 36
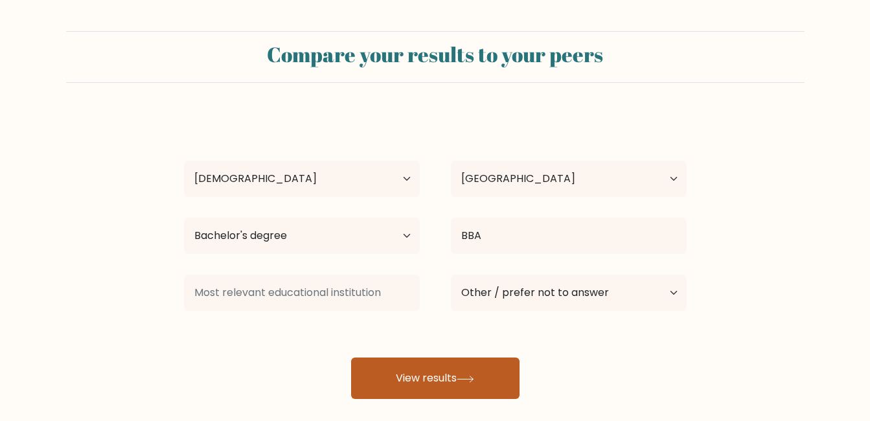
click at [470, 379] on icon at bounding box center [465, 379] width 17 height 7
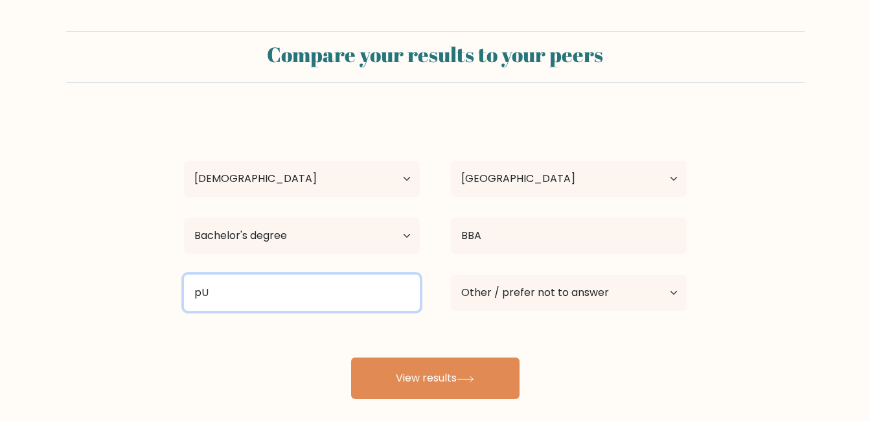
type input "p"
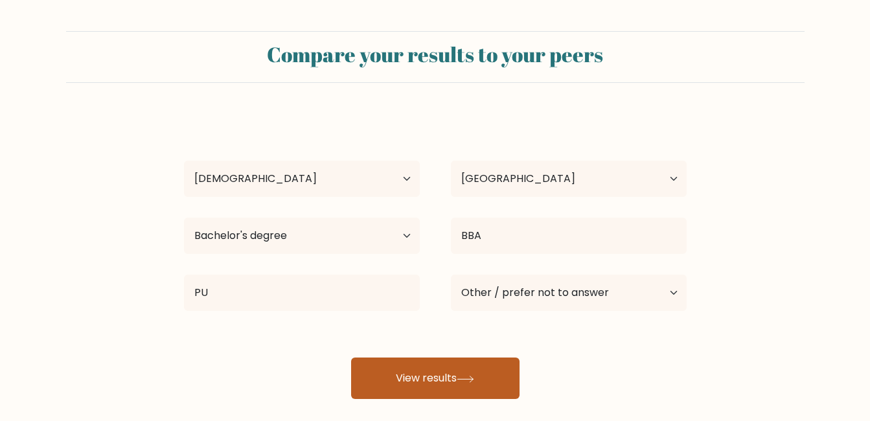
click at [416, 374] on button "View results" at bounding box center [435, 377] width 168 height 41
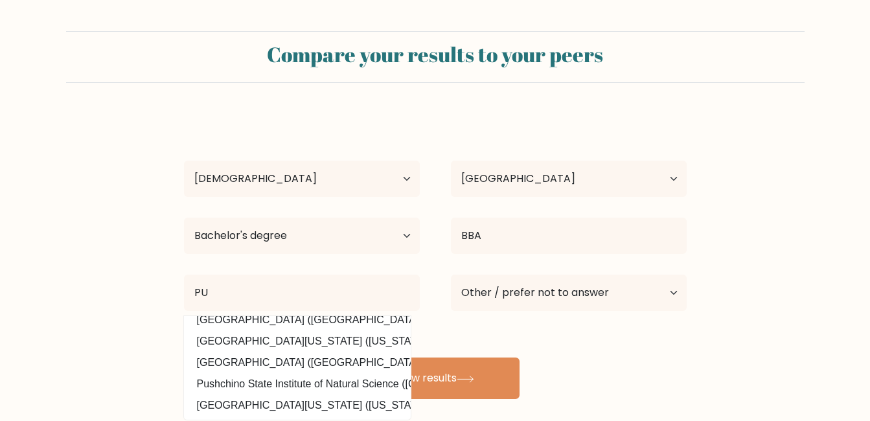
scroll to position [126, 0]
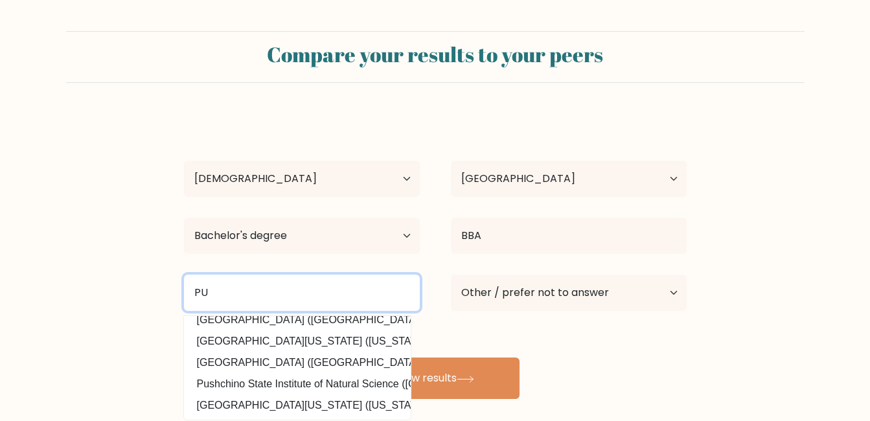
click at [348, 284] on input "PU" at bounding box center [302, 293] width 236 height 36
type input "[GEOGRAPHIC_DATA]"
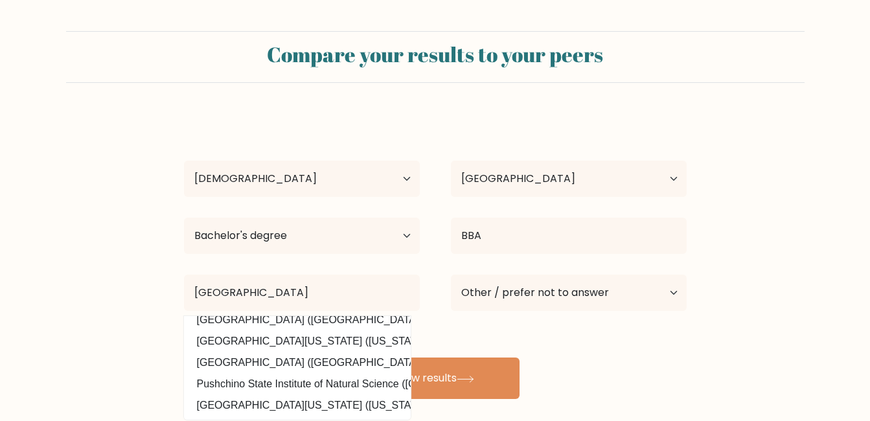
click at [480, 337] on div "[PERSON_NAME] Age Under [DEMOGRAPHIC_DATA] [DEMOGRAPHIC_DATA] [DEMOGRAPHIC_DATA…" at bounding box center [435, 256] width 518 height 285
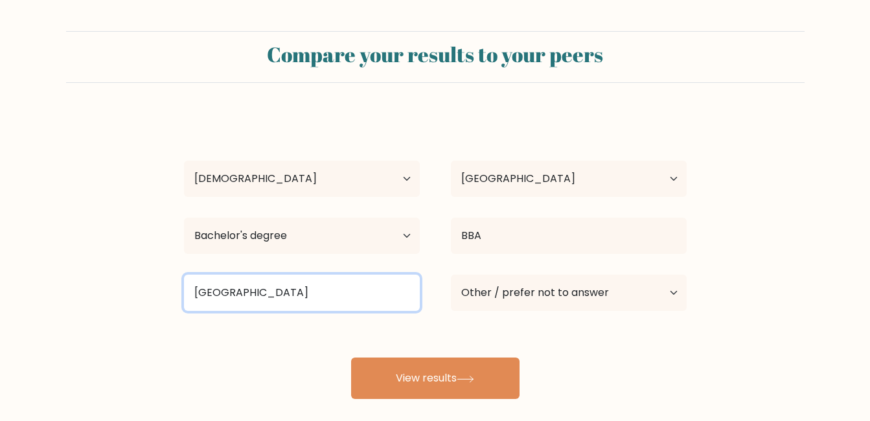
click at [392, 309] on input "[GEOGRAPHIC_DATA]" at bounding box center [302, 293] width 236 height 36
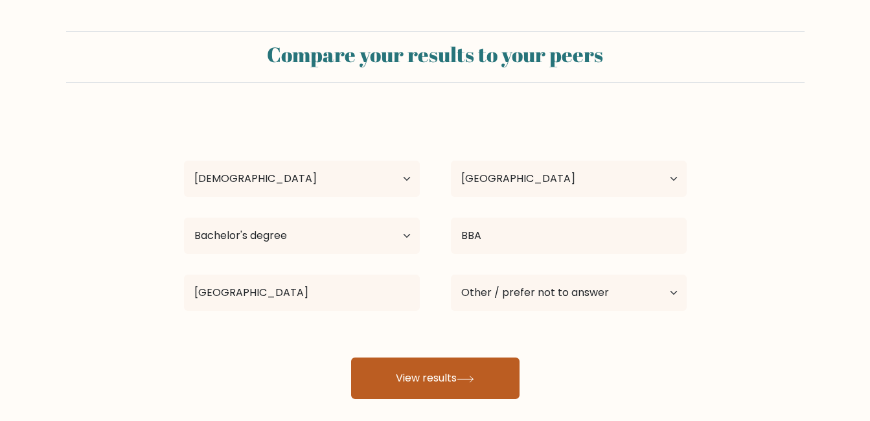
click at [430, 370] on button "View results" at bounding box center [435, 377] width 168 height 41
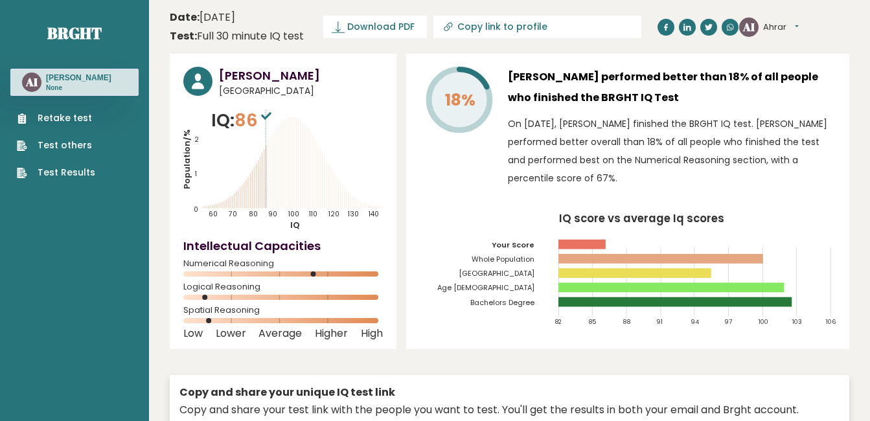
click at [446, 26] on icon at bounding box center [448, 27] width 13 height 13
type input "[URL][DOMAIN_NAME][PERSON_NAME]"
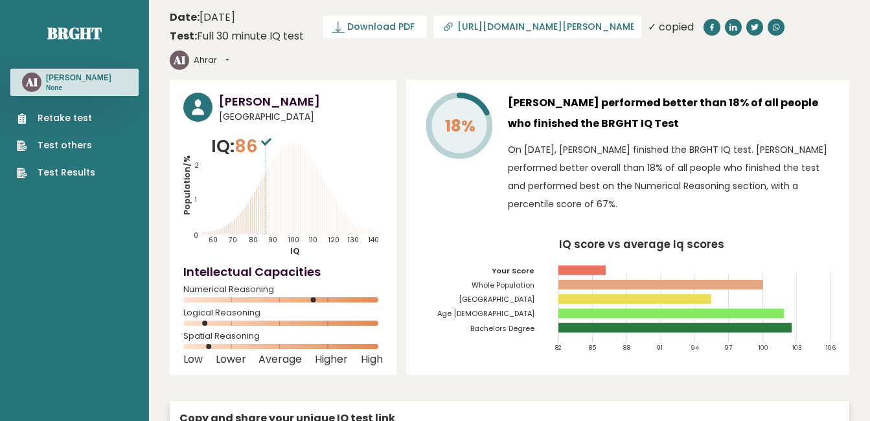
drag, startPoint x: 446, startPoint y: 26, endPoint x: 569, endPoint y: 54, distance: 125.7
click at [569, 80] on div "18% [PERSON_NAME] performed better than 18% of all people who finished the BRGH…" at bounding box center [627, 227] width 443 height 295
click at [448, 29] on icon at bounding box center [448, 27] width 13 height 13
drag, startPoint x: 448, startPoint y: 29, endPoint x: 425, endPoint y: 51, distance: 31.6
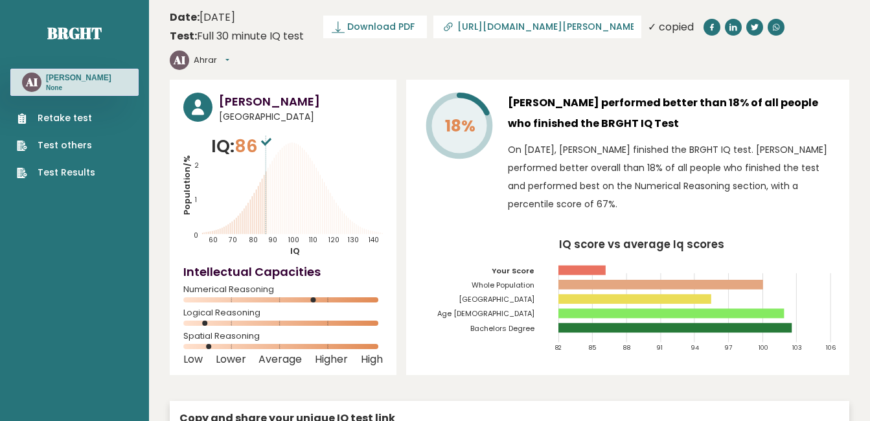
click at [449, 26] on icon at bounding box center [448, 27] width 13 height 13
